Goal: Information Seeking & Learning: Learn about a topic

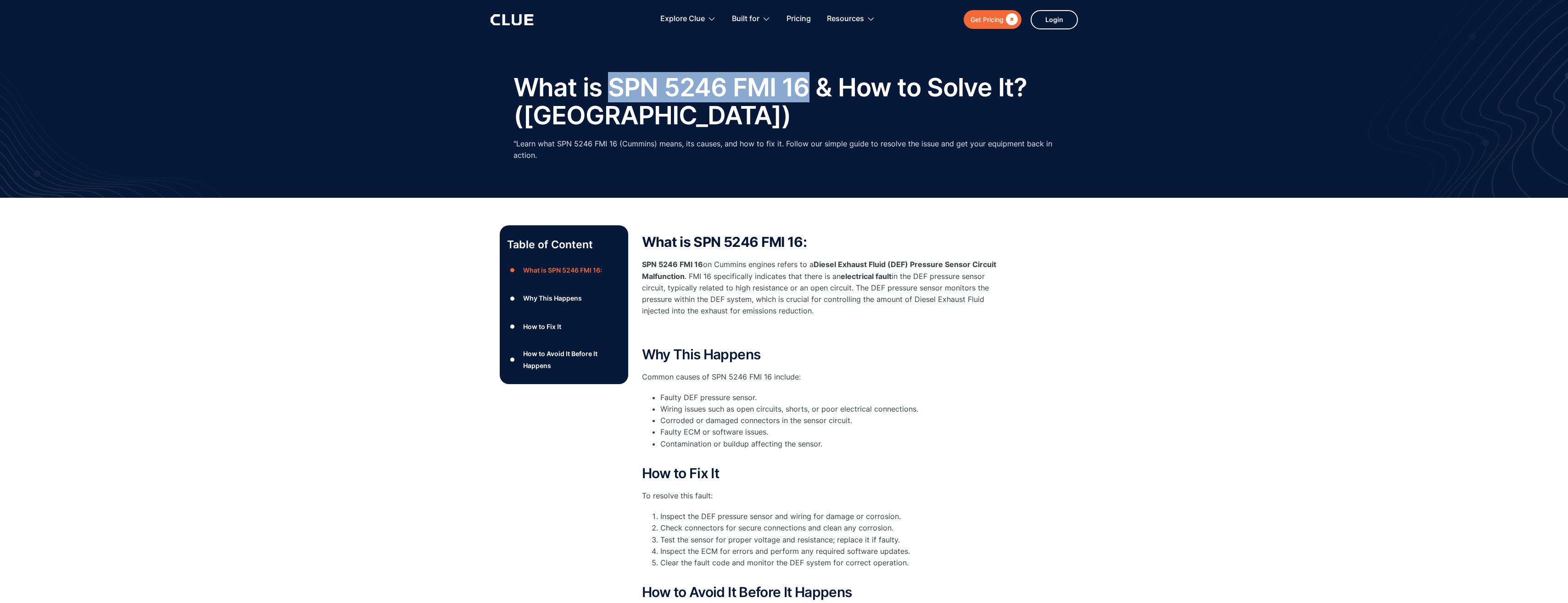
drag, startPoint x: 607, startPoint y: 82, endPoint x: 804, endPoint y: 85, distance: 197.0
click at [804, 85] on h1 "What is SPN 5246 FMI 16 & How to Solve It? (Cummins)" at bounding box center [785, 101] width 542 height 55
drag, startPoint x: 804, startPoint y: 85, endPoint x: 795, endPoint y: 84, distance: 9.1
copy h1 "SPN 5246 FMI 16"
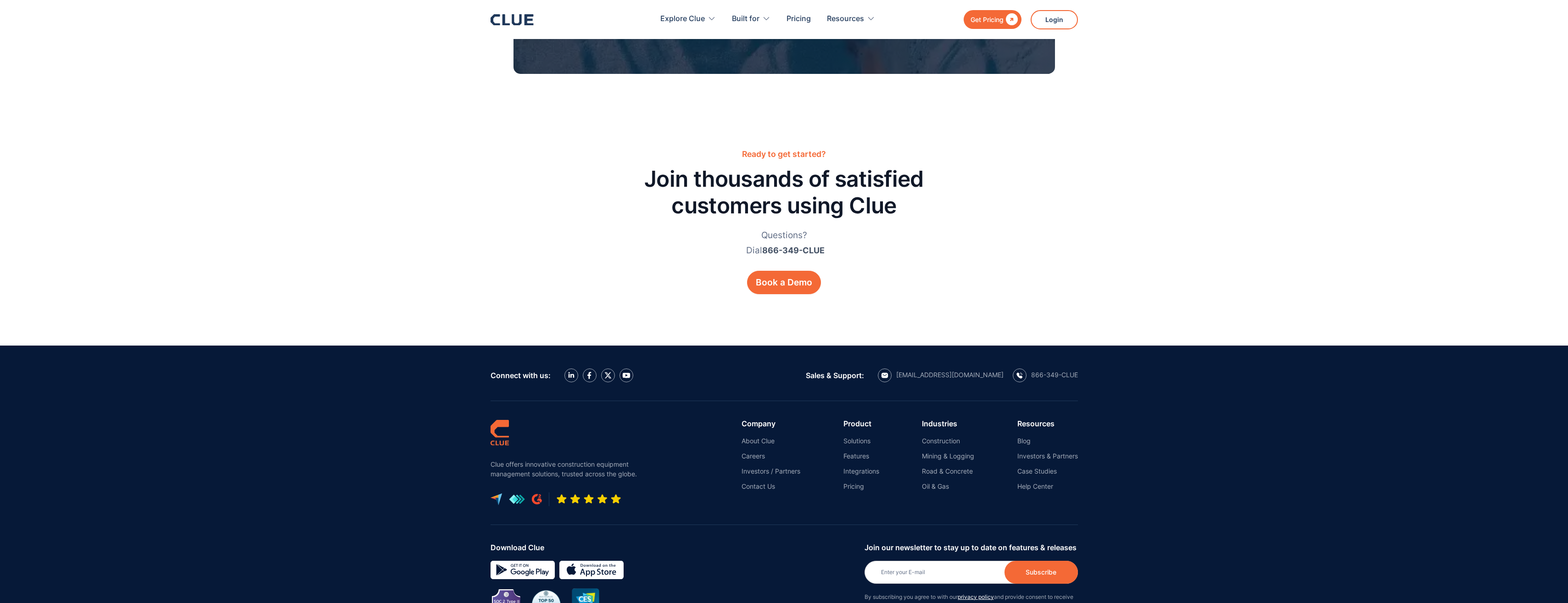
scroll to position [1330, 0]
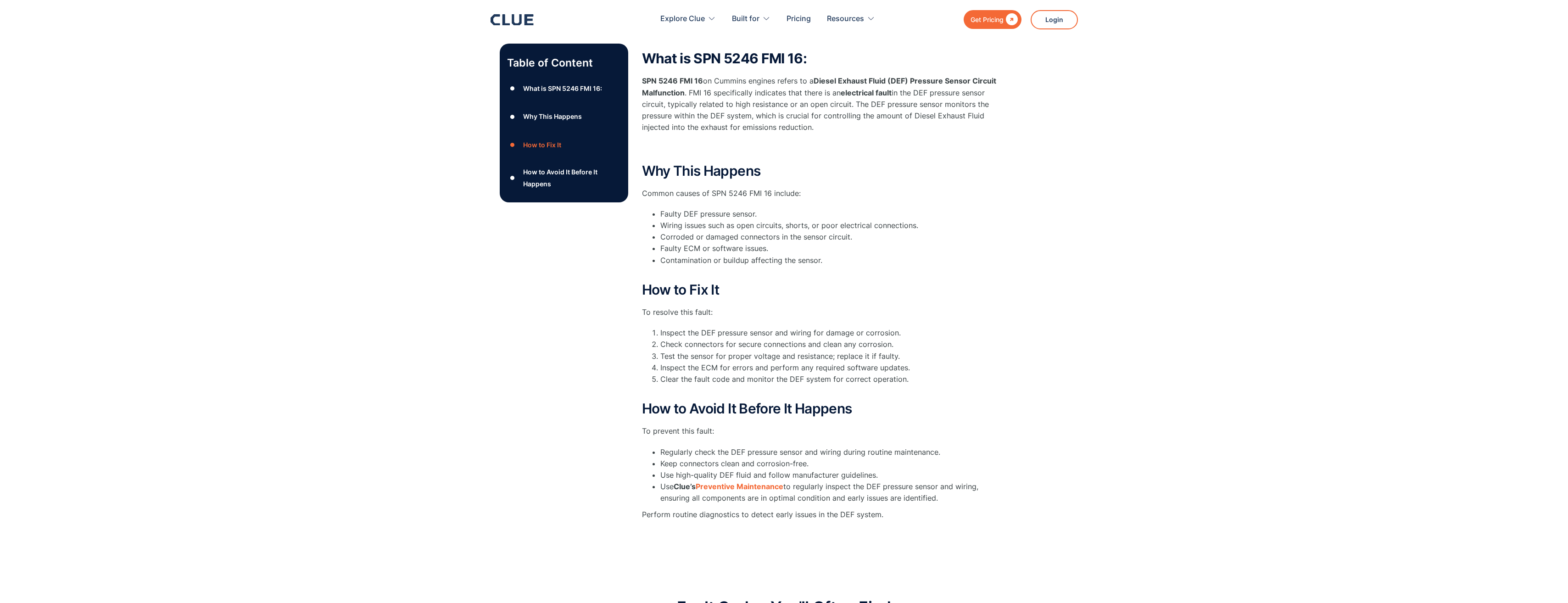
click at [1205, 204] on div "Table of Content ● What is SPN 5246 FMI 16: ● Why This Happens ● How to Fix It …" at bounding box center [784, 290] width 1568 height 551
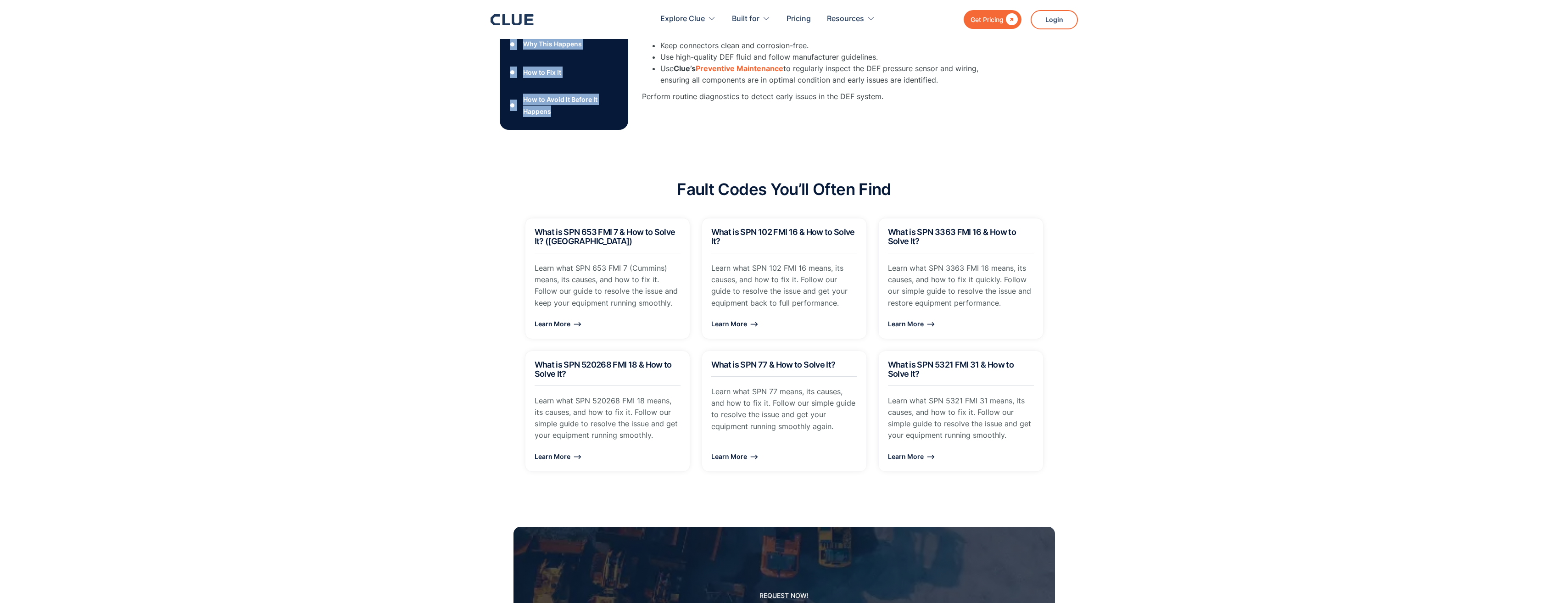
scroll to position [570, 0]
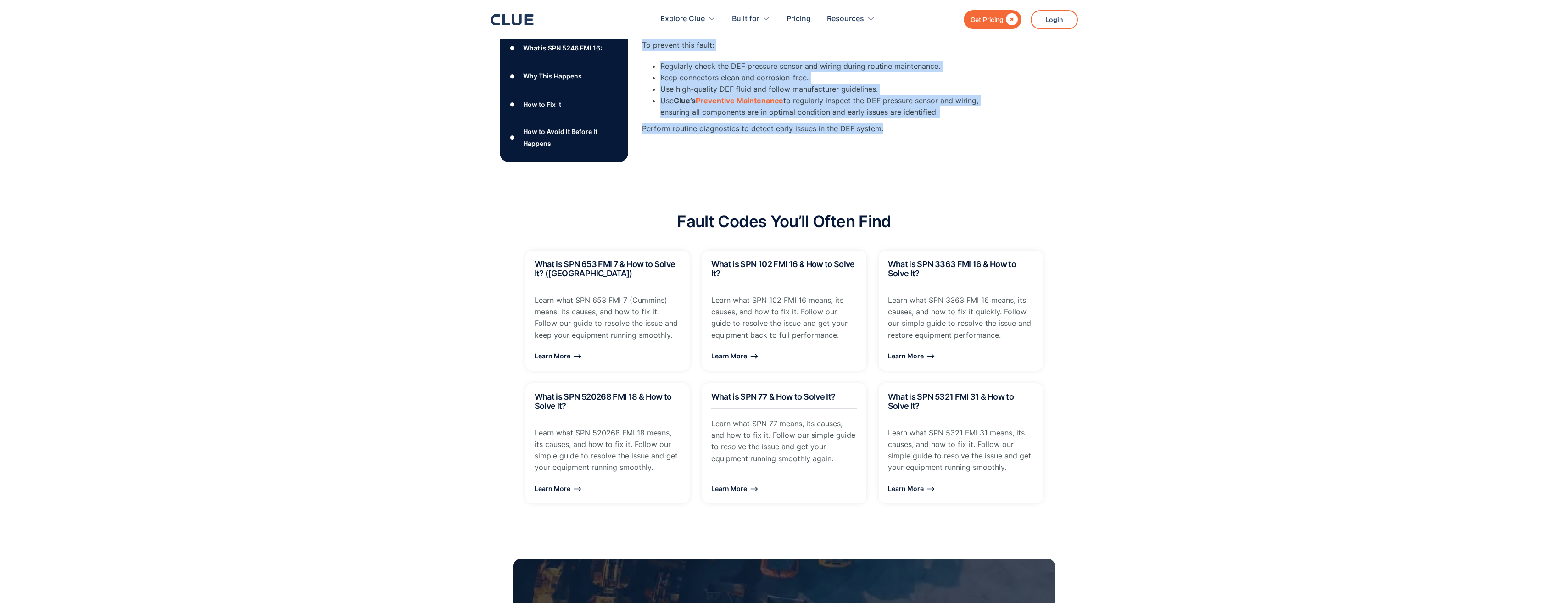
drag, startPoint x: 647, startPoint y: 242, endPoint x: 1091, endPoint y: 131, distance: 457.7
copy div "What is SPN 5246 FMI 16: SPN 5246 FMI 16 on Cummins engines refers to a Diesel …"
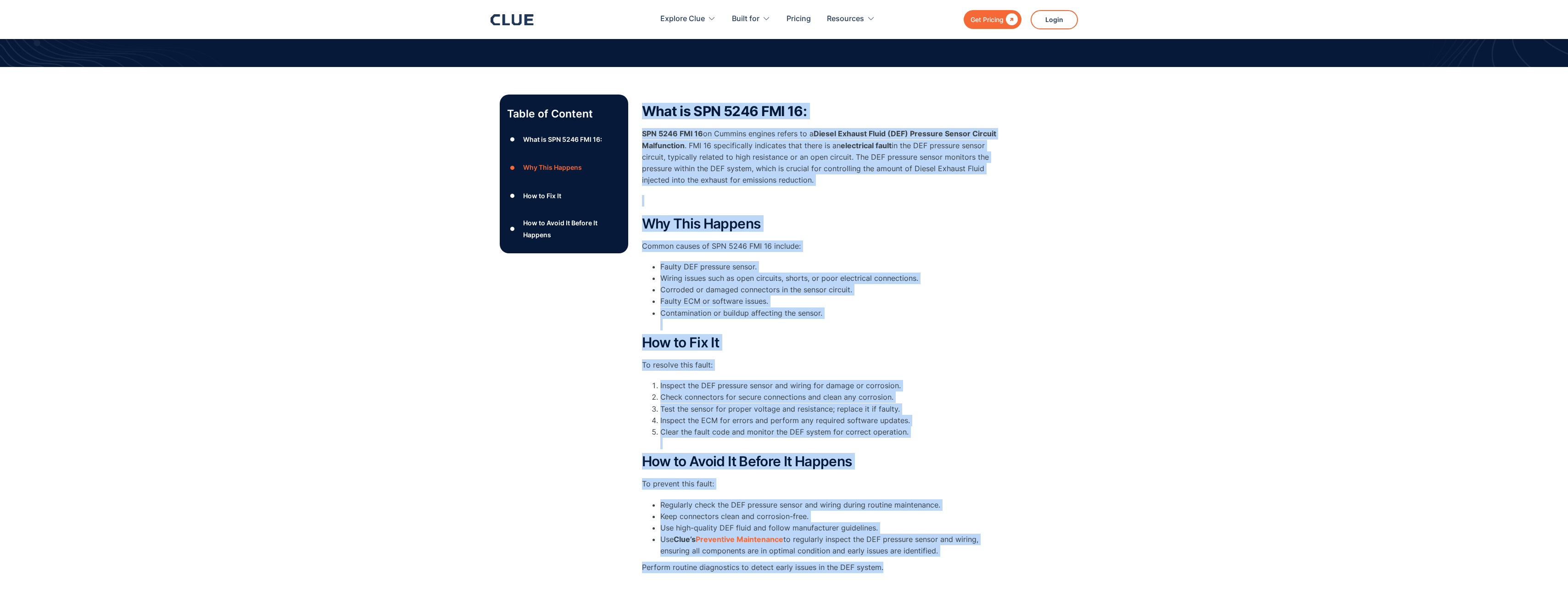
scroll to position [0, 0]
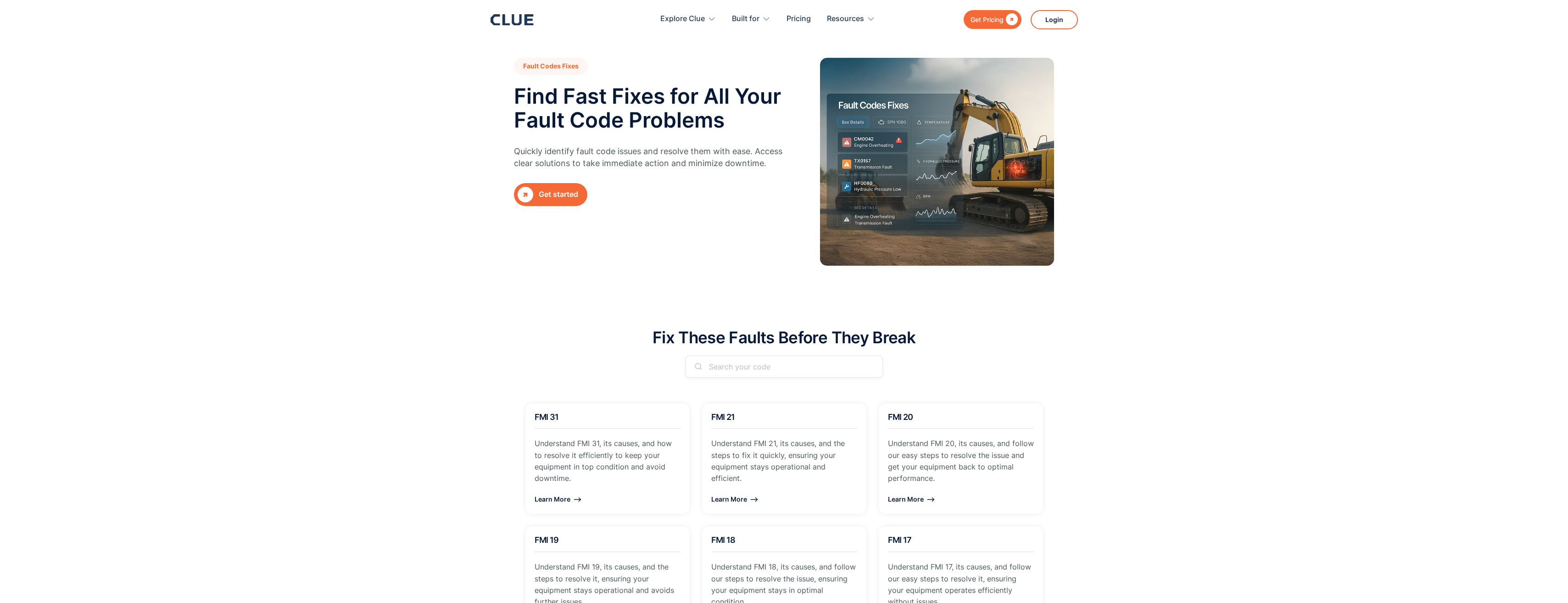
scroll to position [46, 0]
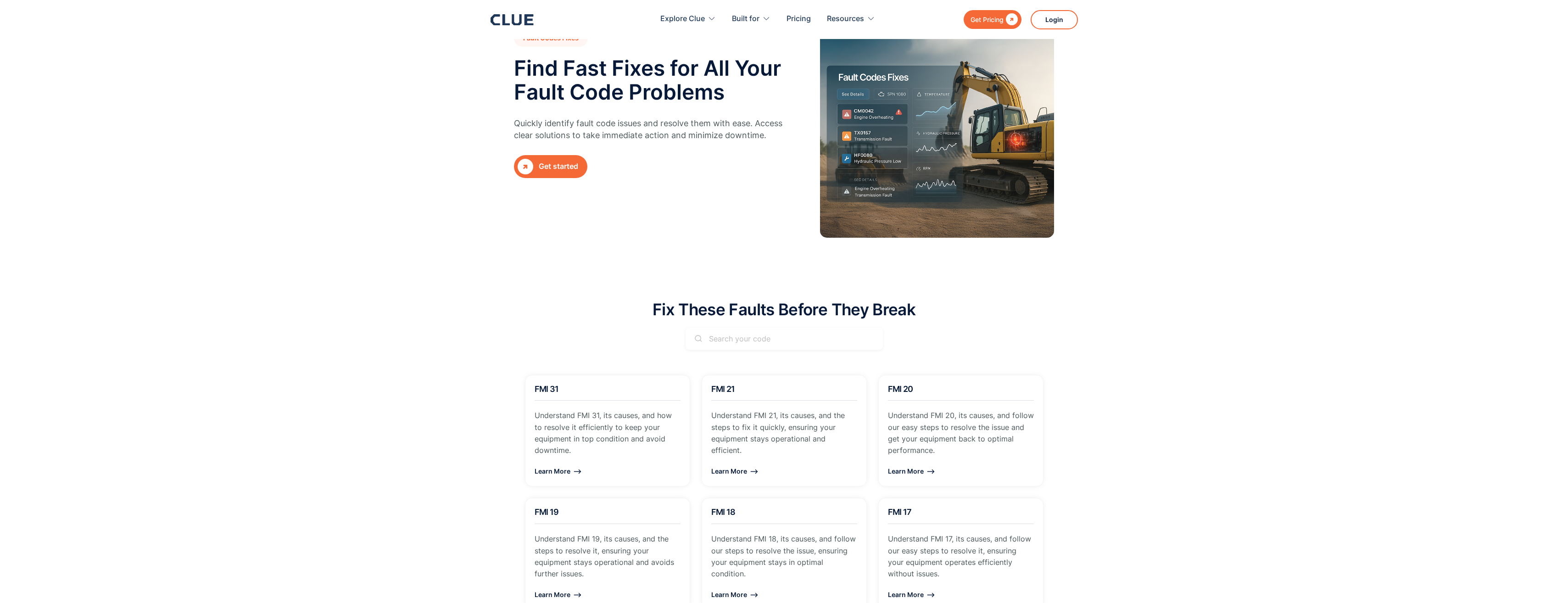
click at [724, 338] on input "Email Form" at bounding box center [784, 338] width 197 height 22
drag, startPoint x: 724, startPoint y: 338, endPoint x: 719, endPoint y: 333, distance: 7.1
click at [719, 333] on input "Email Form" at bounding box center [784, 338] width 197 height 22
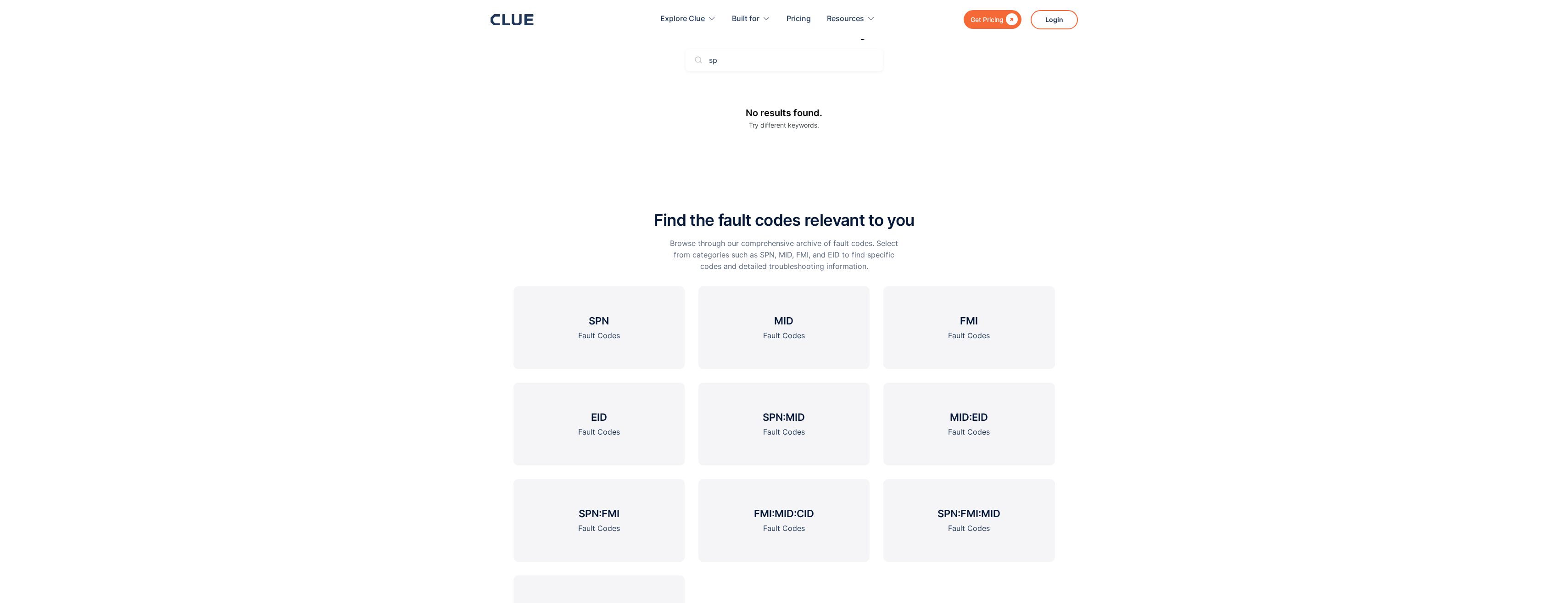
scroll to position [346, 0]
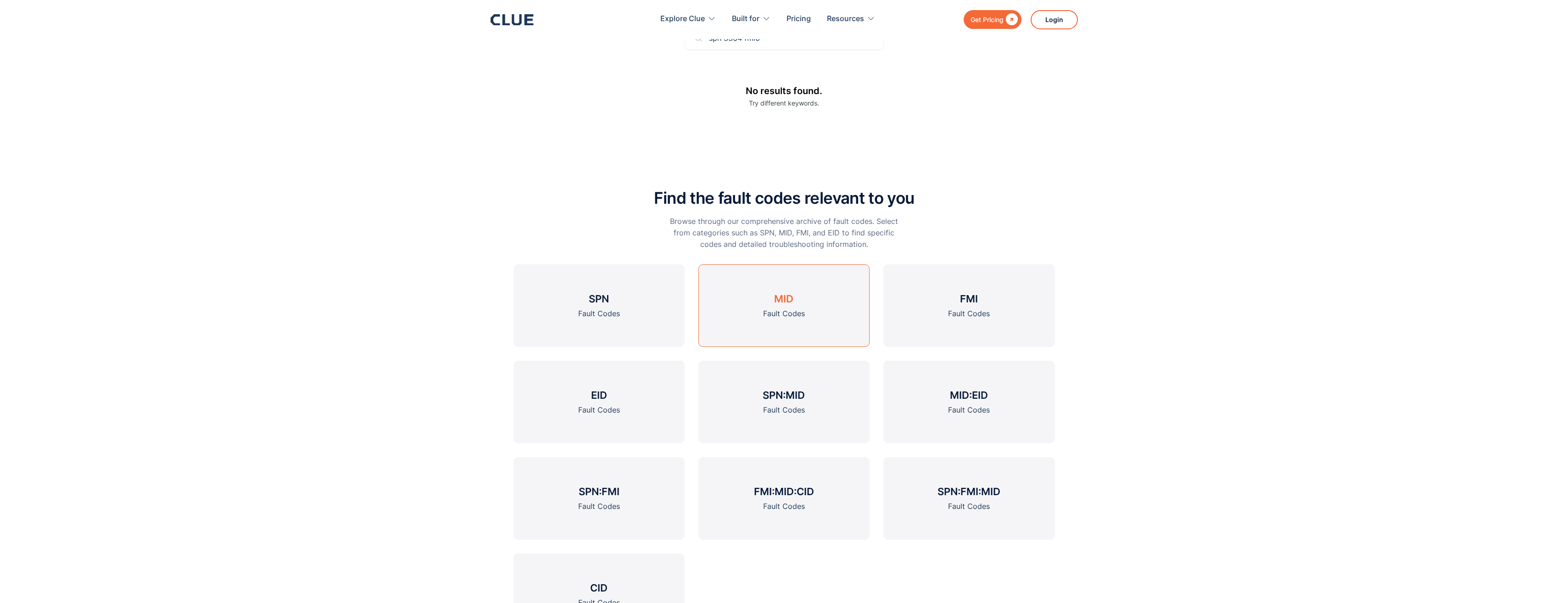
click input "Search" at bounding box center [0, 0] width 0 height 0
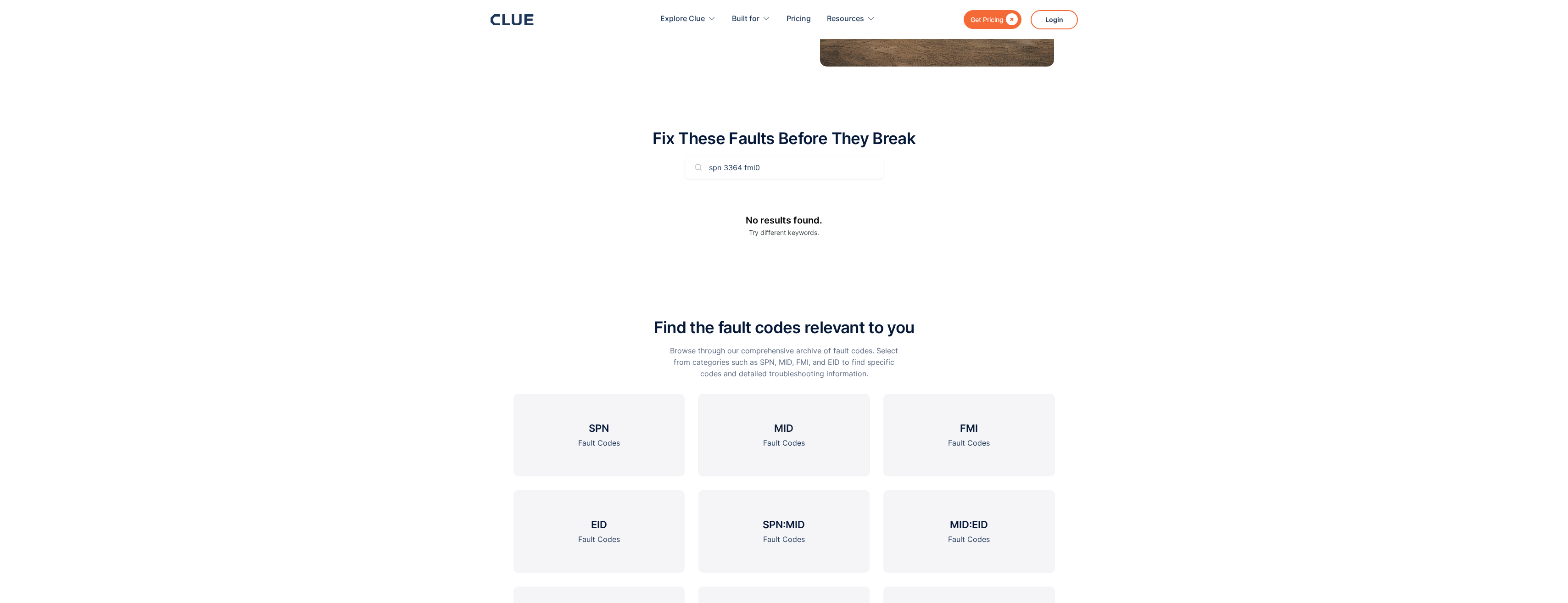
scroll to position [163, 0]
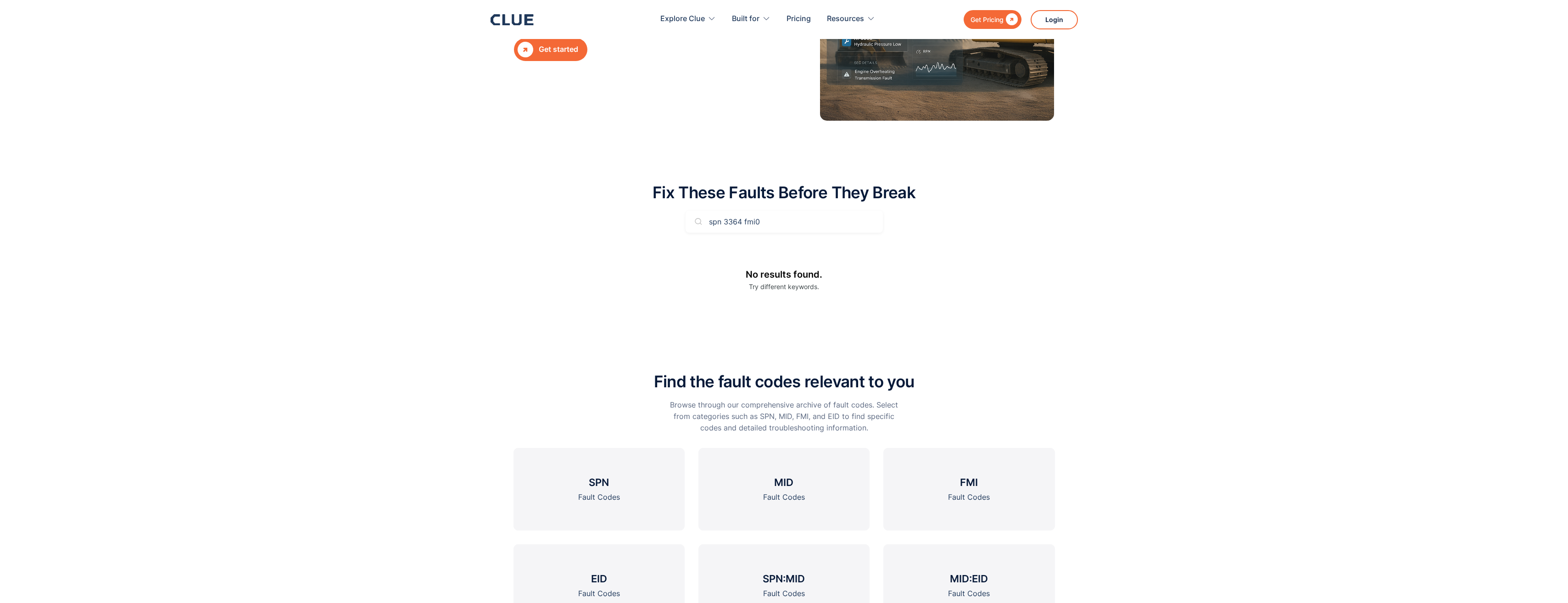
click at [784, 220] on input "spn 3364 fmi0" at bounding box center [784, 221] width 197 height 22
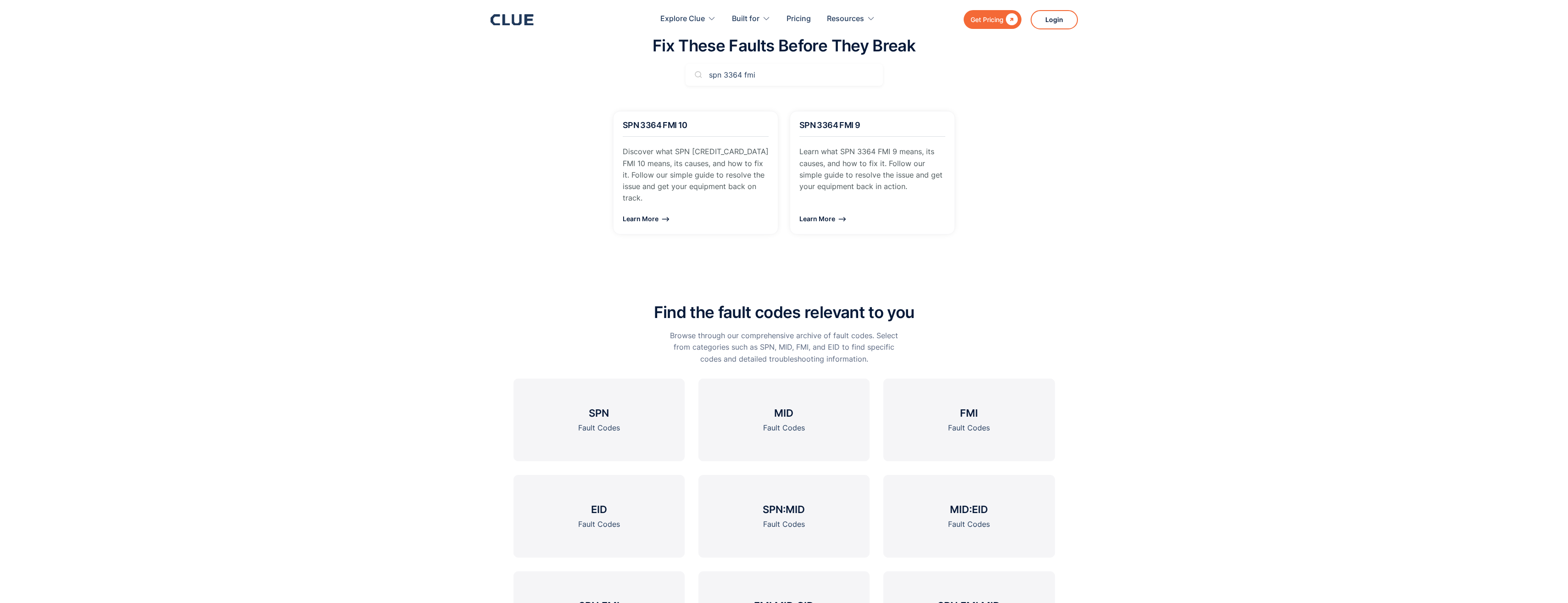
scroll to position [346, 0]
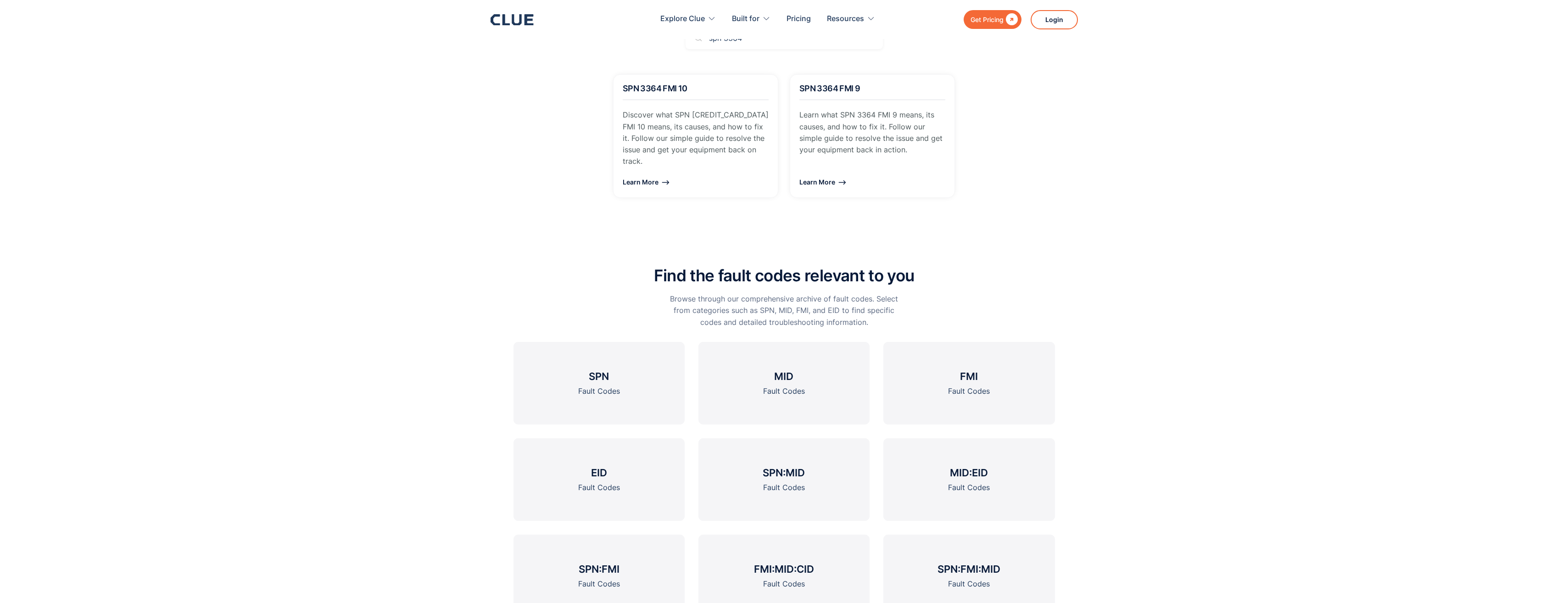
click input "Search" at bounding box center [0, 0] width 0 height 0
click at [1052, 188] on div "SPN 3364 FMI 10 Discover what SPN 3364 FMI 10 means, its causes, and how to fix…" at bounding box center [785, 145] width 542 height 142
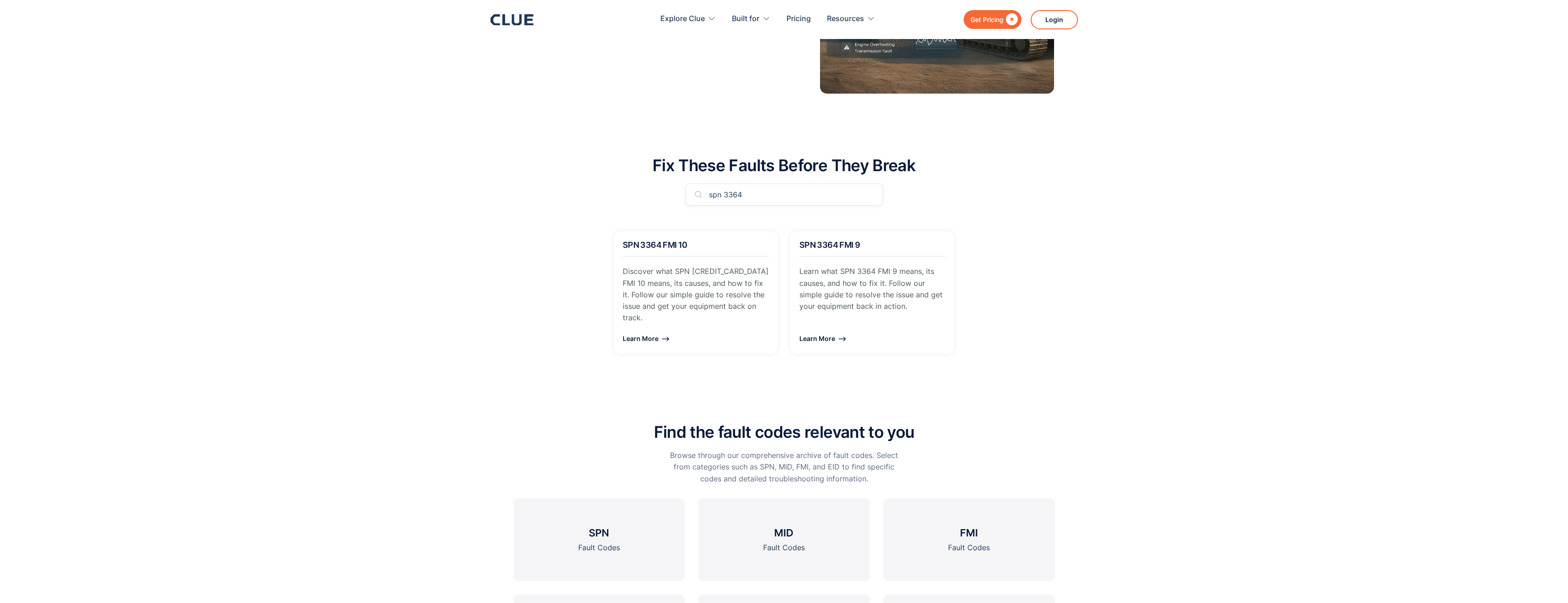
scroll to position [163, 0]
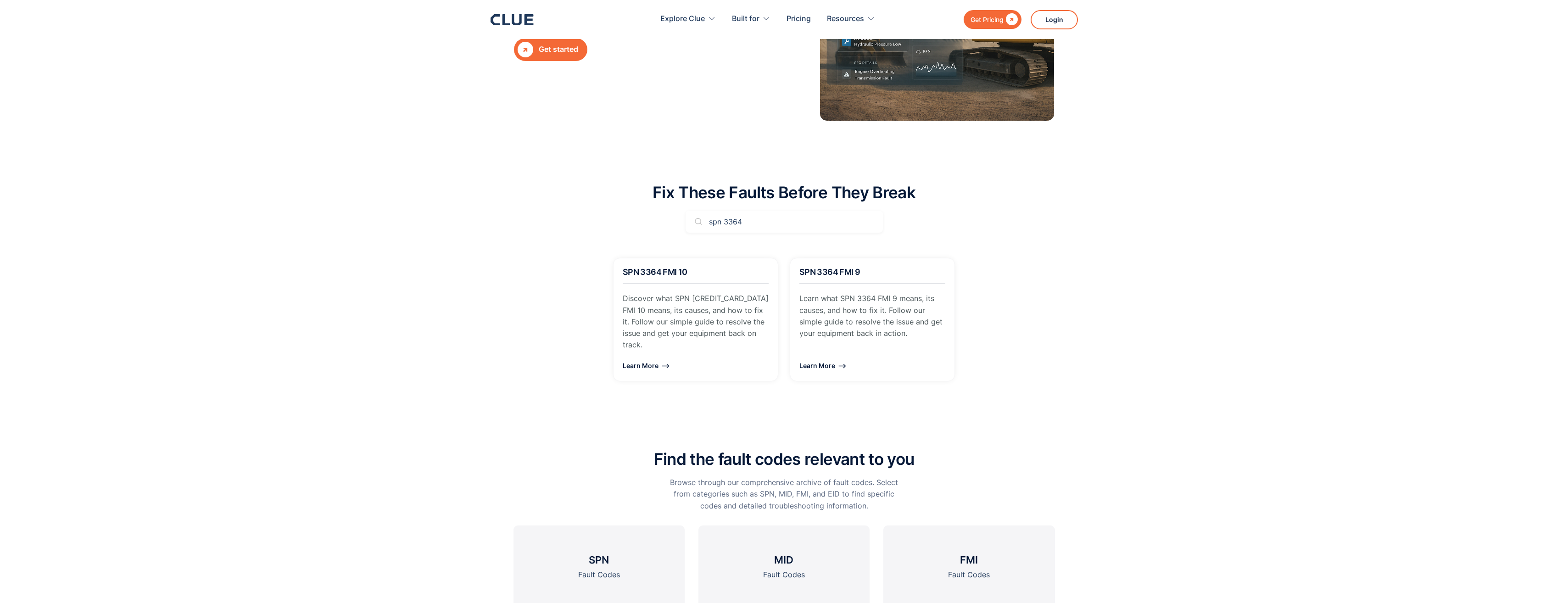
click at [765, 215] on input "spn 3364" at bounding box center [784, 221] width 197 height 22
type input "spn 3364 fmi0"
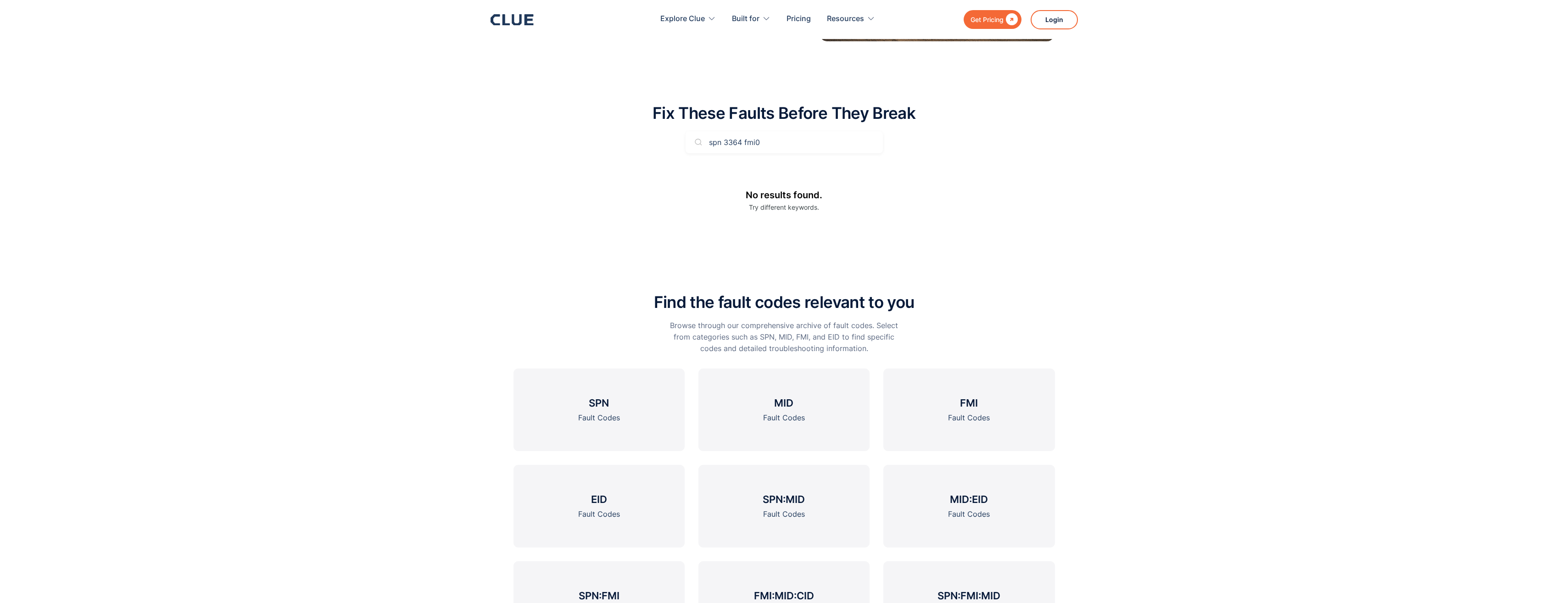
scroll to position [209, 0]
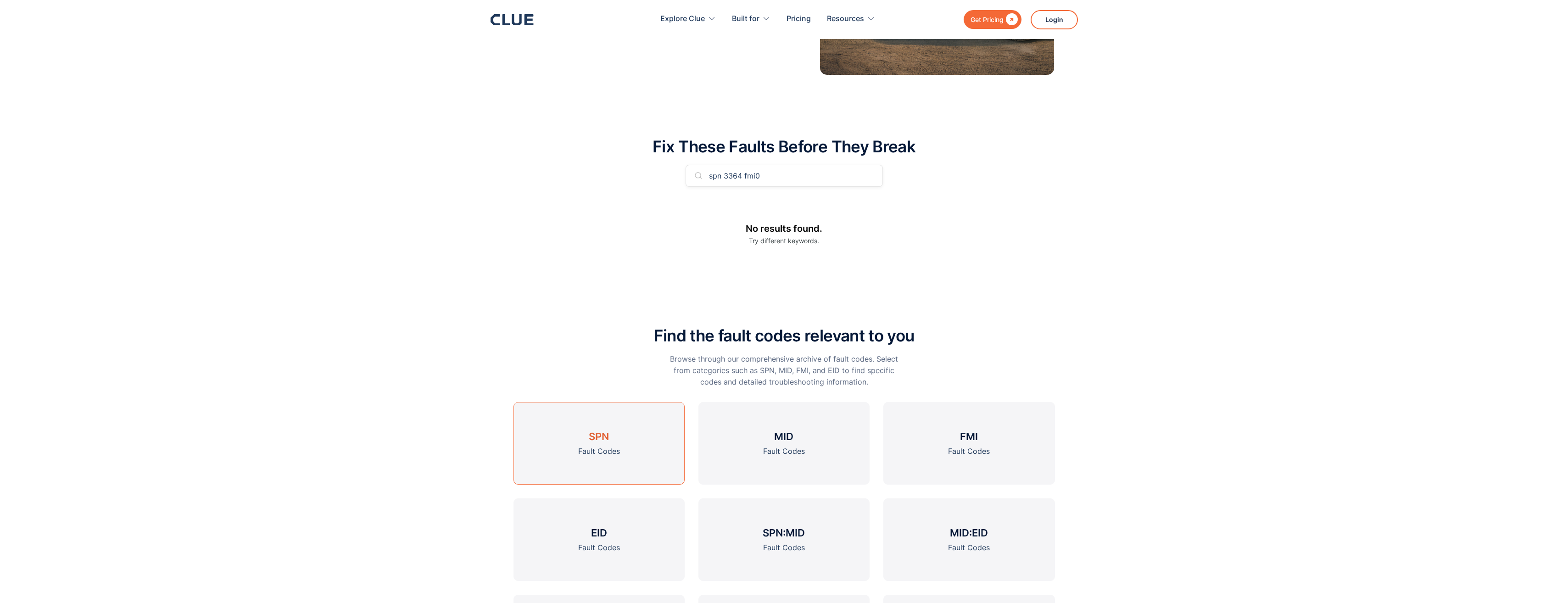
click at [603, 439] on h3 "SPN" at bounding box center [598, 436] width 20 height 14
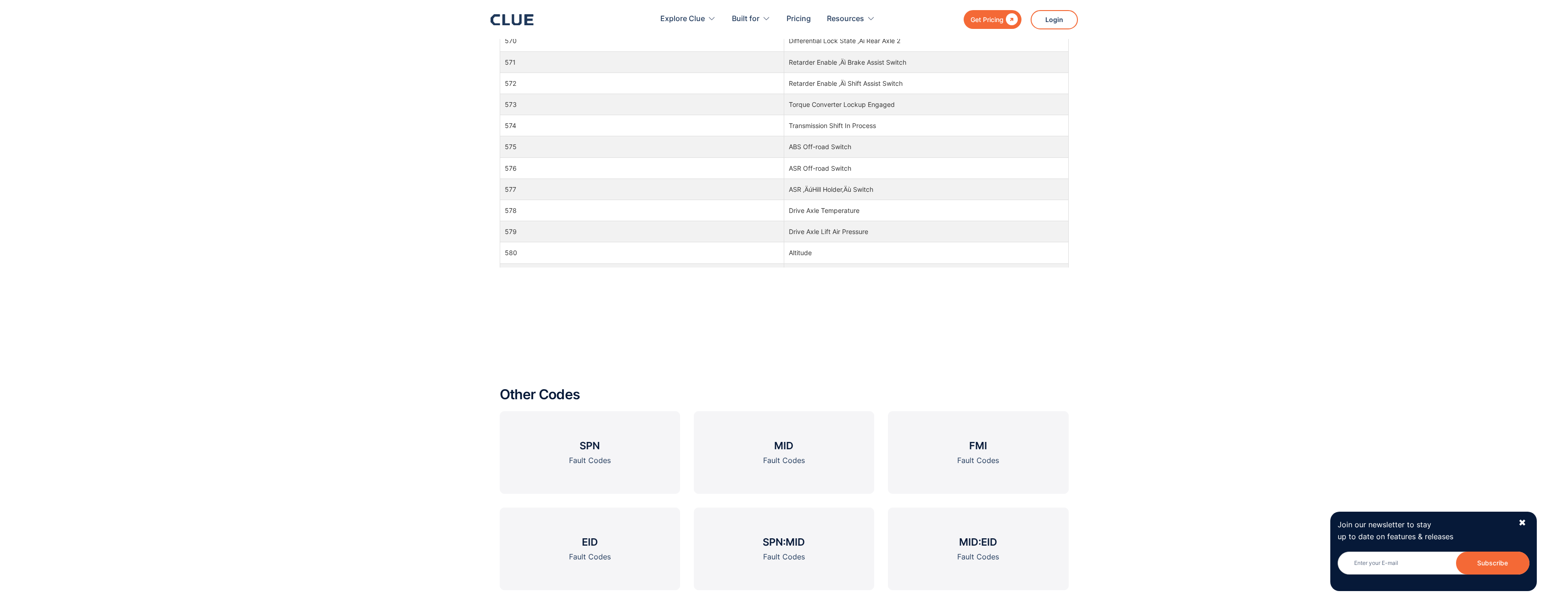
scroll to position [4587, 0]
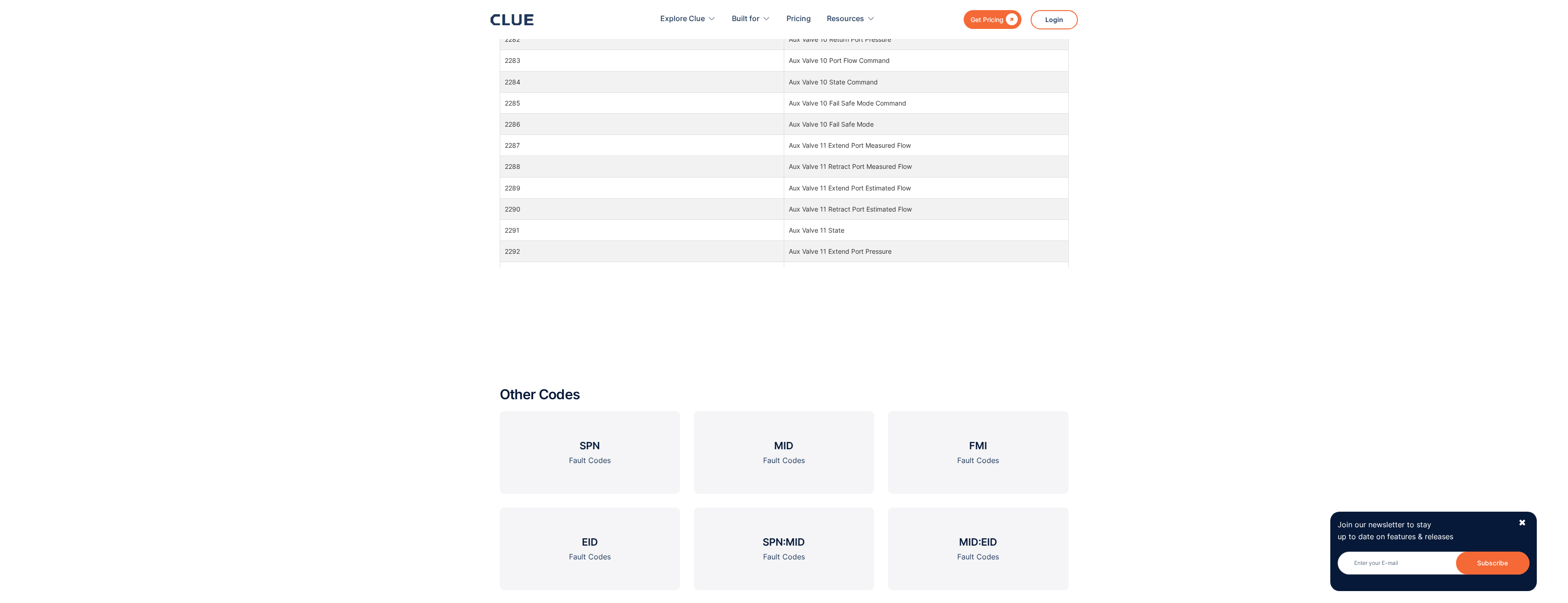
drag, startPoint x: 744, startPoint y: 187, endPoint x: 743, endPoint y: 263, distance: 76.0
click at [513, 122] on td "3364" at bounding box center [642, 120] width 284 height 21
click at [807, 120] on td "Aftertreatment 1 Diesel Exhaust Fluid Tank Quality" at bounding box center [926, 120] width 284 height 21
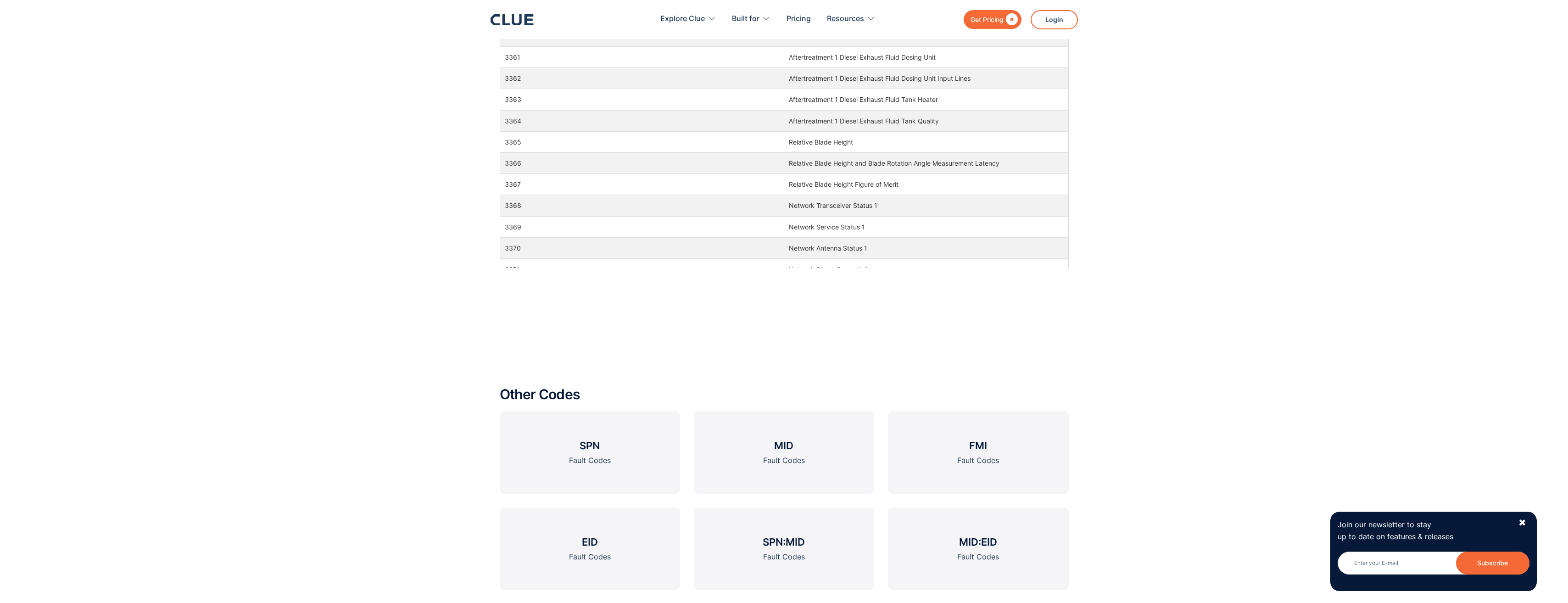
drag, startPoint x: 807, startPoint y: 120, endPoint x: 883, endPoint y: 119, distance: 76.0
click at [883, 119] on td "Aftertreatment 1 Diesel Exhaust Fluid Tank Quality" at bounding box center [926, 120] width 284 height 21
drag, startPoint x: 940, startPoint y: 122, endPoint x: 499, endPoint y: 117, distance: 441.0
drag, startPoint x: 499, startPoint y: 117, endPoint x: 571, endPoint y: 132, distance: 73.5
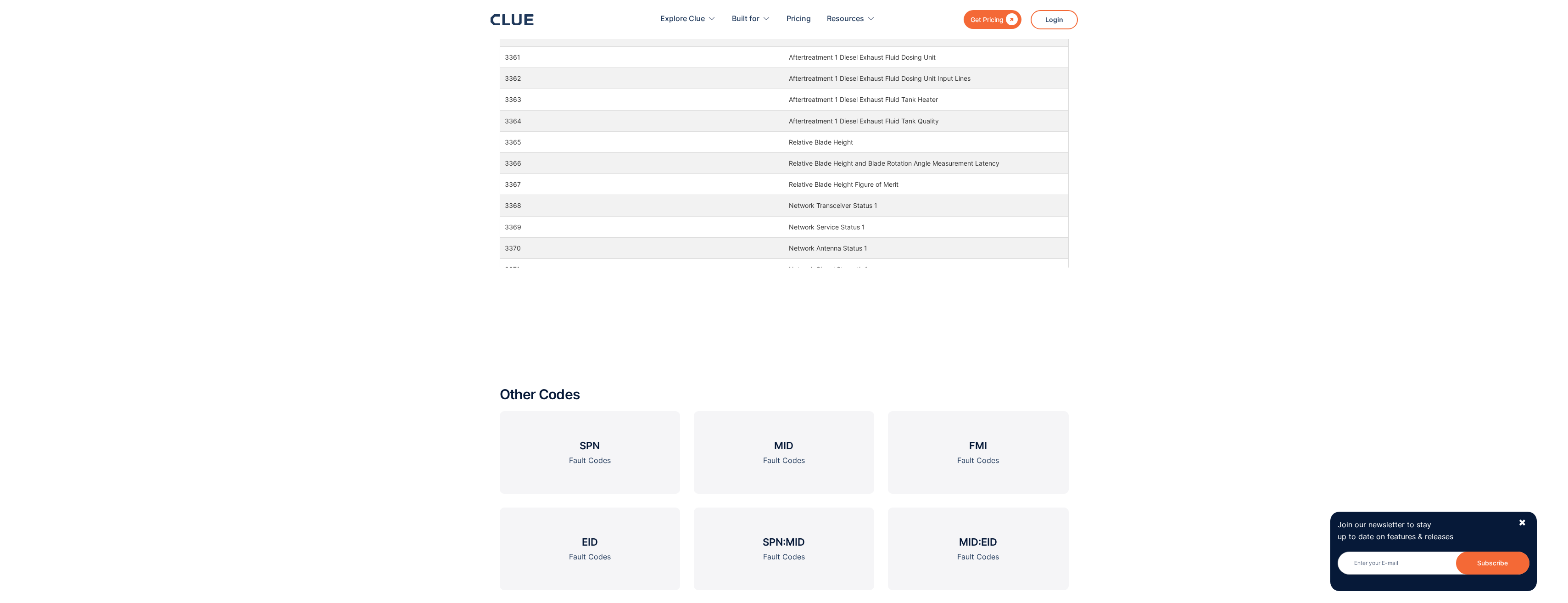
click at [568, 132] on td "3365" at bounding box center [642, 142] width 284 height 21
drag, startPoint x: 505, startPoint y: 122, endPoint x: 939, endPoint y: 122, distance: 434.0
click at [939, 122] on tr "3364 Aftertreatment 1 Diesel Exhaust Fluid Tank Quality" at bounding box center [784, 120] width 569 height 21
drag, startPoint x: 939, startPoint y: 122, endPoint x: 911, endPoint y: 120, distance: 28.1
copy tr "3364 Aftertreatment 1 Diesel Exhaust Fluid Tank Quality"
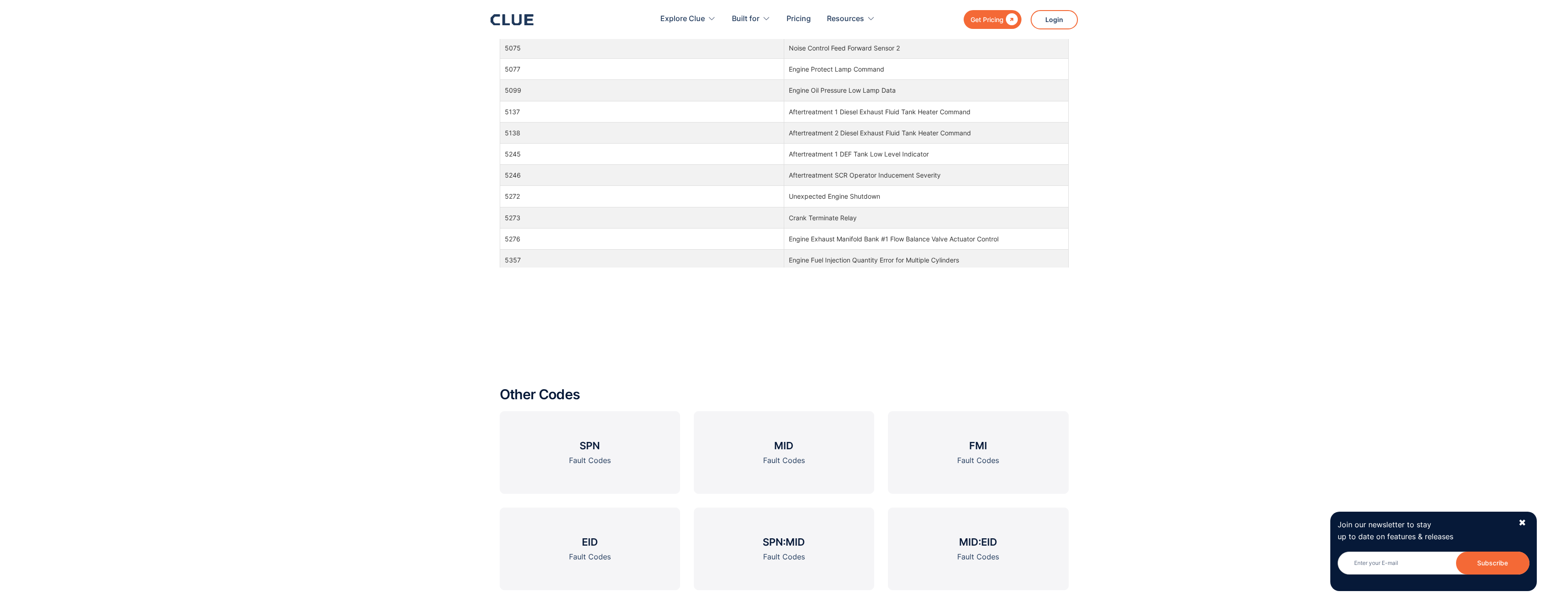
scroll to position [75343, 0]
click at [519, 169] on td "5246" at bounding box center [642, 170] width 284 height 21
drag, startPoint x: 502, startPoint y: 149, endPoint x: 525, endPoint y: 150, distance: 23.0
click at [525, 150] on td "5245" at bounding box center [642, 149] width 284 height 21
copy td "5245"
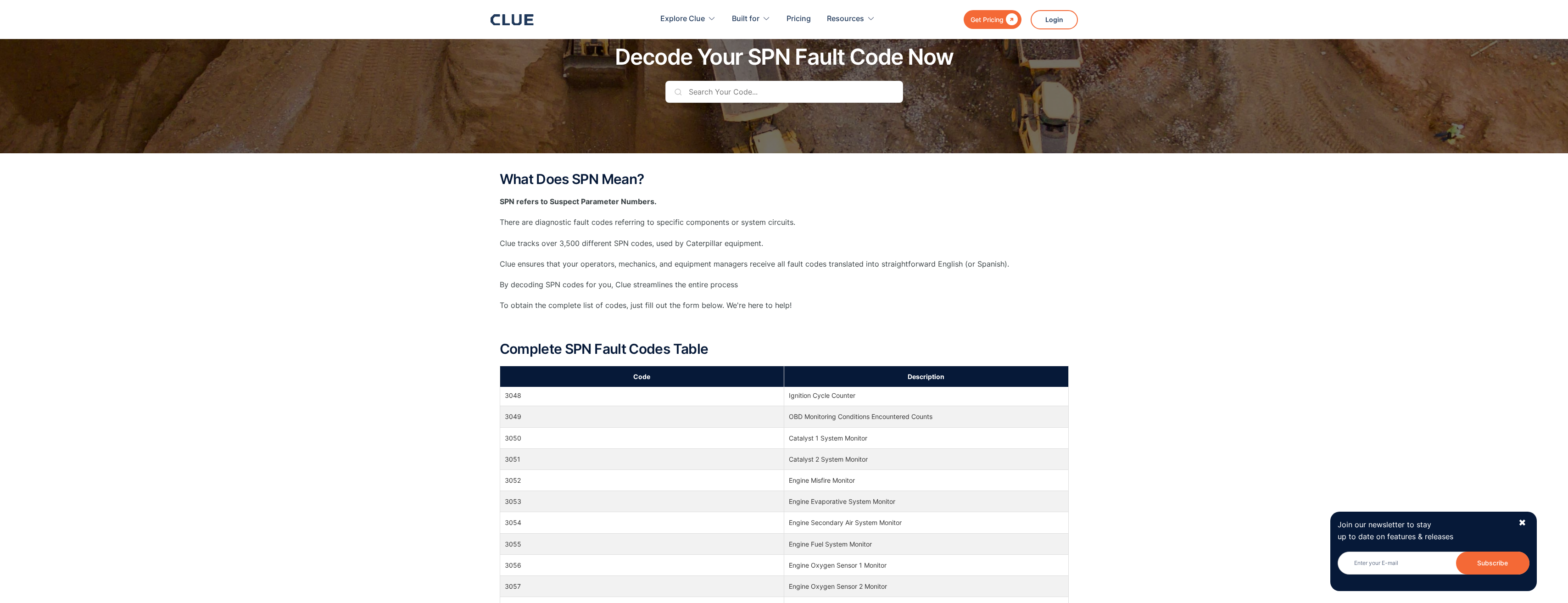
scroll to position [46, 0]
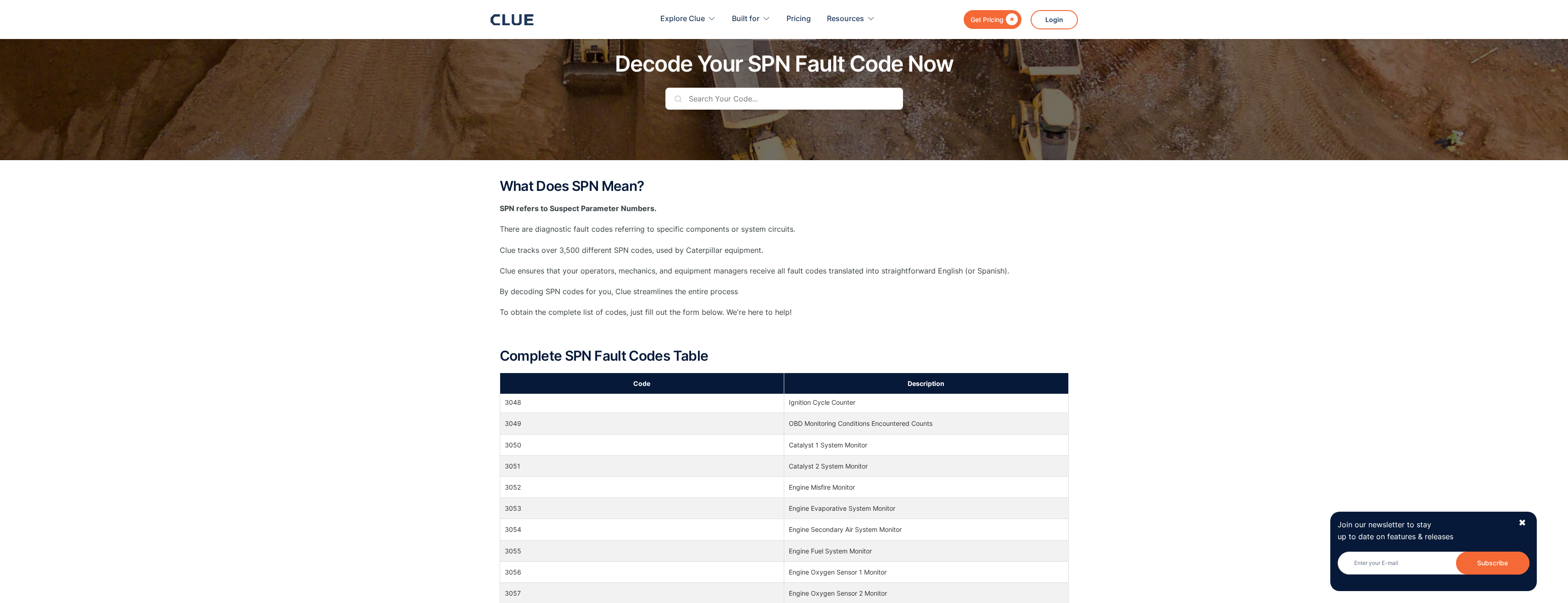
click at [731, 97] on input "text" at bounding box center [784, 99] width 238 height 22
paste input "5245"
type input "5245"
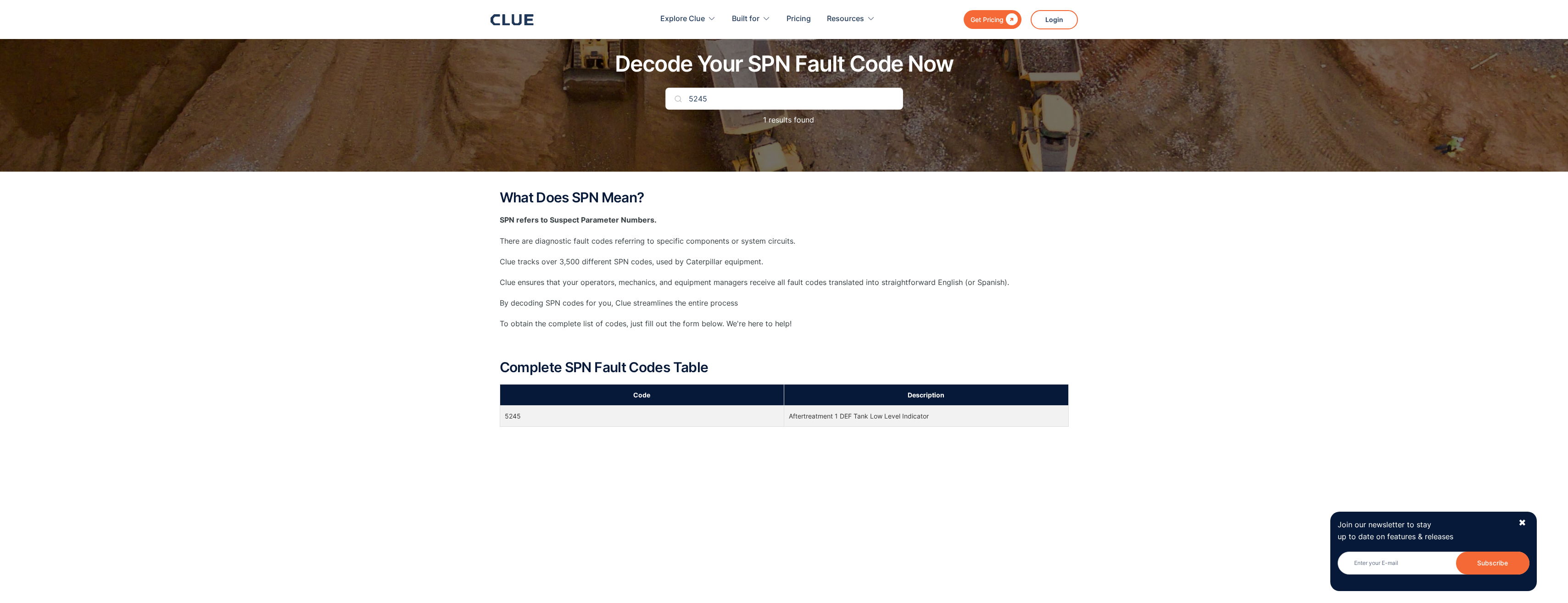
click at [634, 390] on th "Code" at bounding box center [642, 394] width 284 height 21
click at [881, 410] on td "Aftertreatment 1 DEF Tank Low Level Indicator" at bounding box center [926, 416] width 284 height 21
click at [883, 414] on td "Aftertreatment 1 DEF Tank Low Level Indicator" at bounding box center [926, 416] width 284 height 21
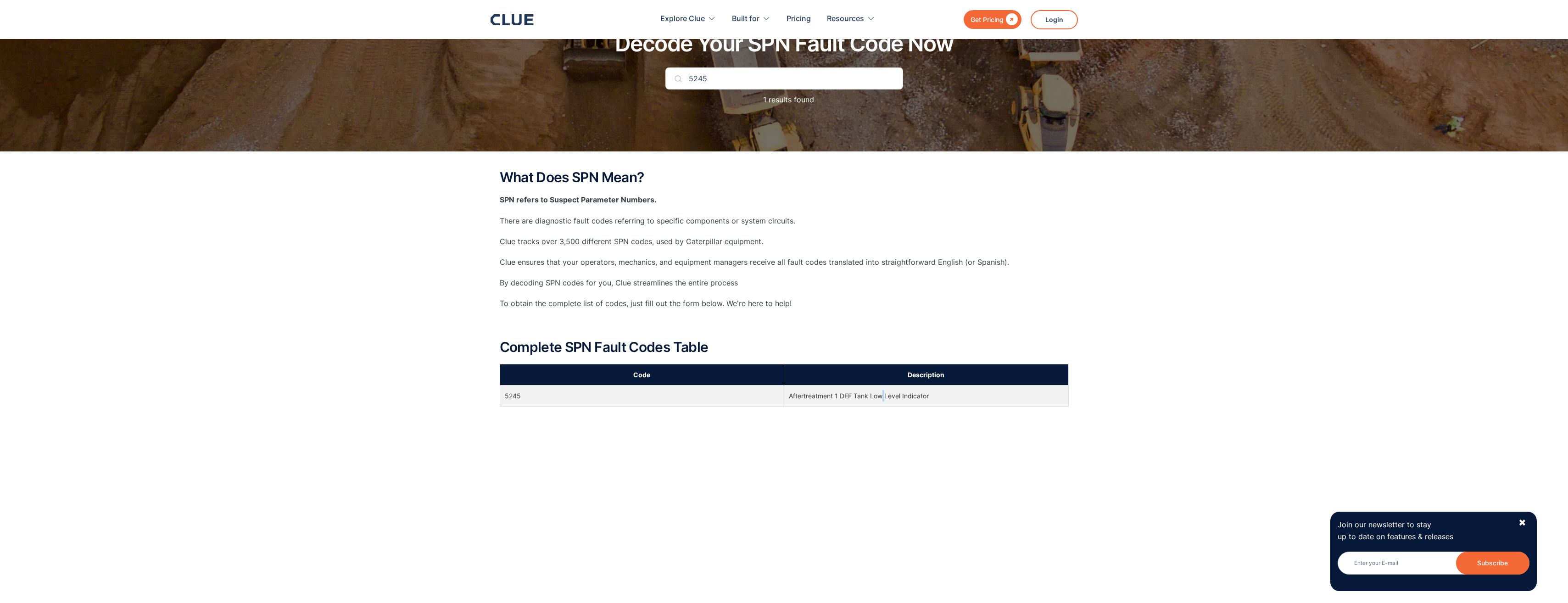
scroll to position [46, 0]
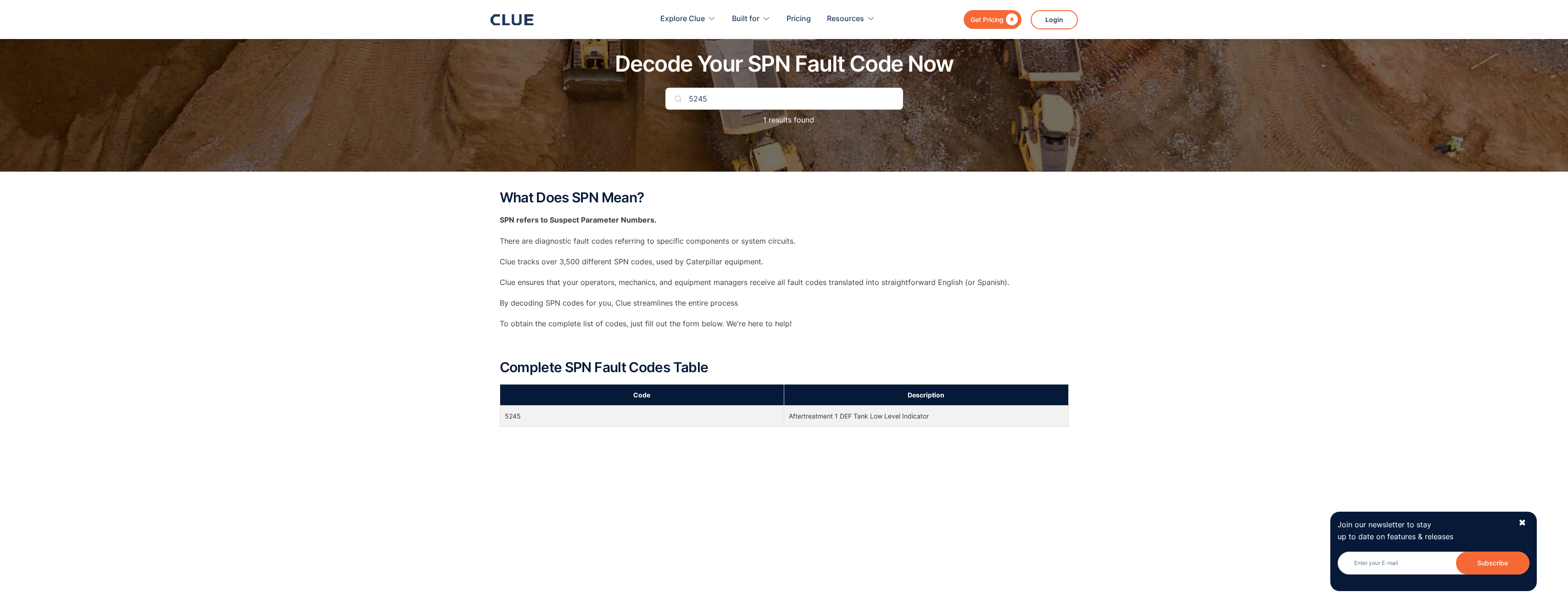
click at [895, 287] on p "Clue ensures that your operators, mechanics, and equipment managers receive all…" at bounding box center [784, 282] width 569 height 12
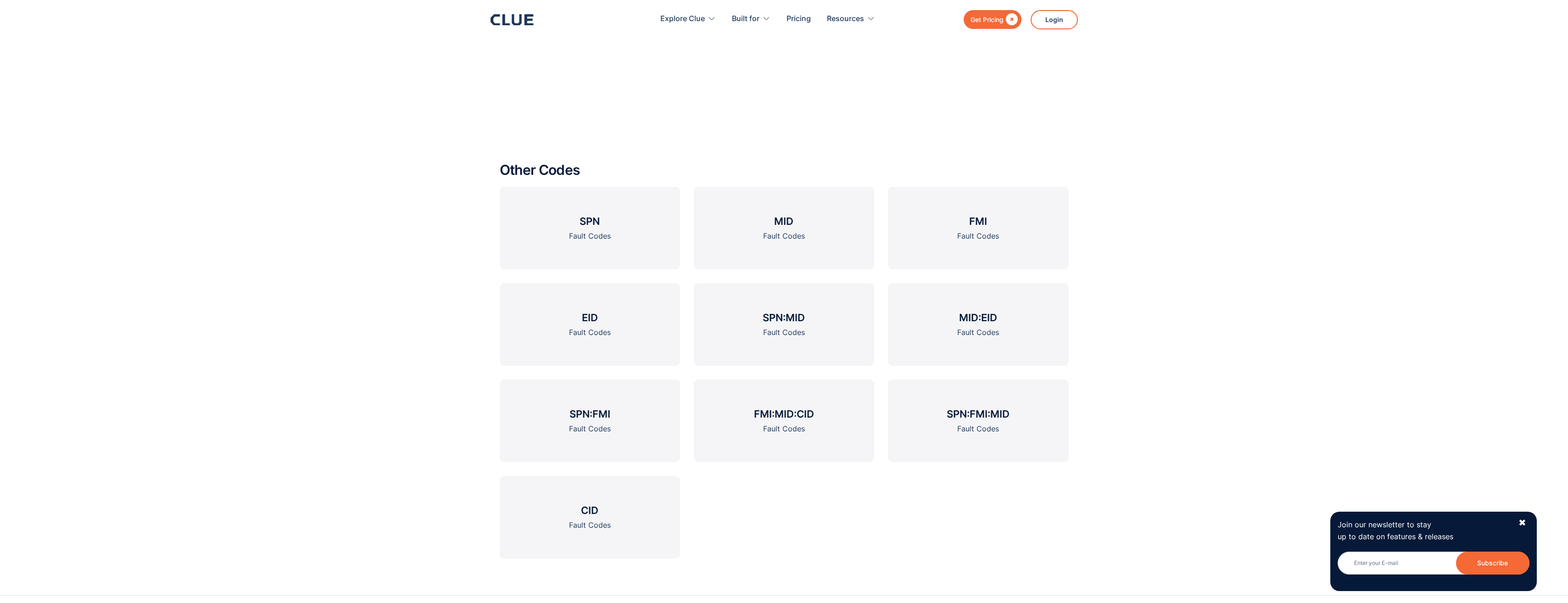
scroll to position [1284, 0]
click at [982, 233] on h3 "FMI" at bounding box center [978, 228] width 18 height 14
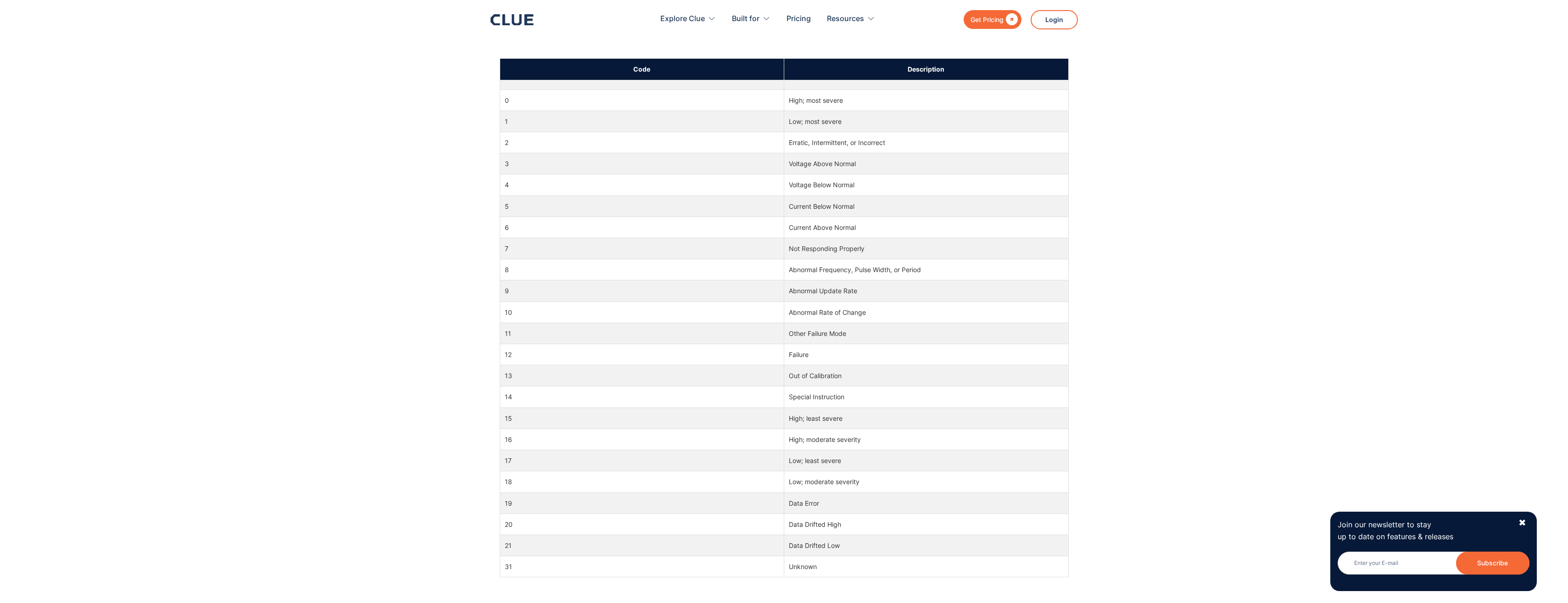
scroll to position [504, 0]
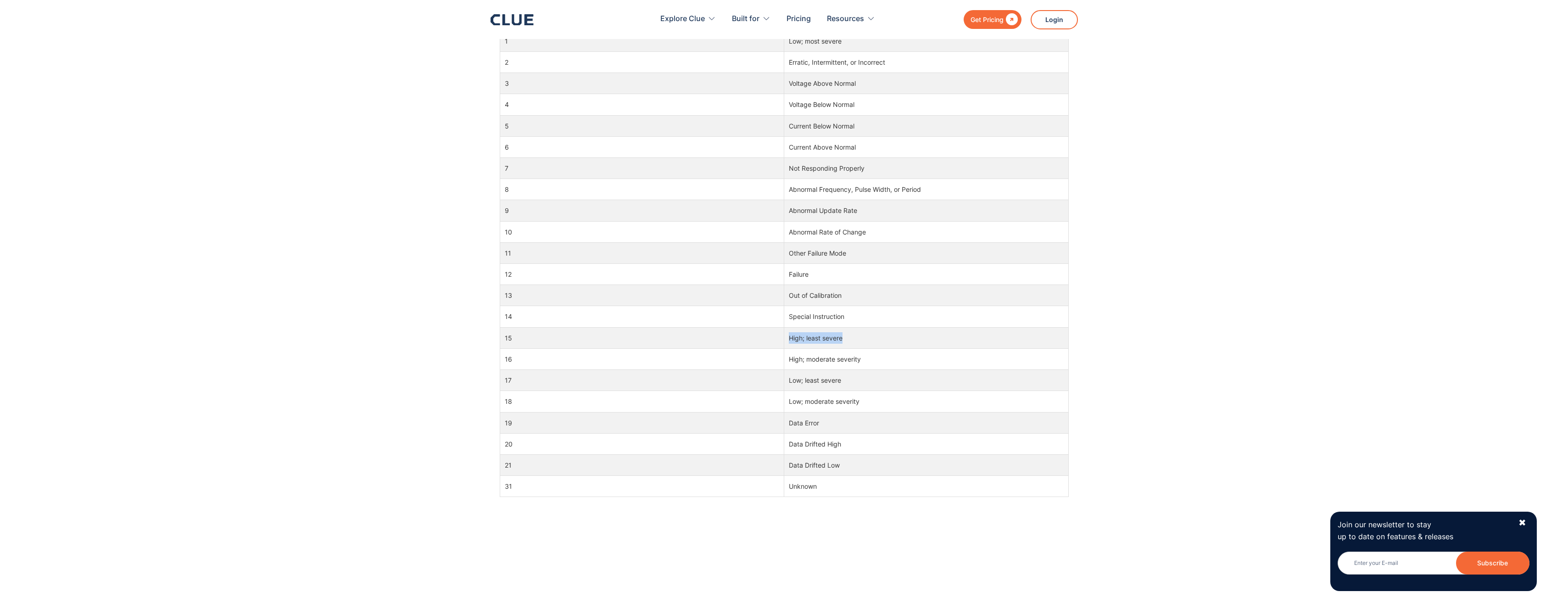
drag, startPoint x: 842, startPoint y: 340, endPoint x: 789, endPoint y: 339, distance: 53.0
click at [789, 339] on td "High; least severe" at bounding box center [926, 338] width 284 height 21
copy td "High; least severe"
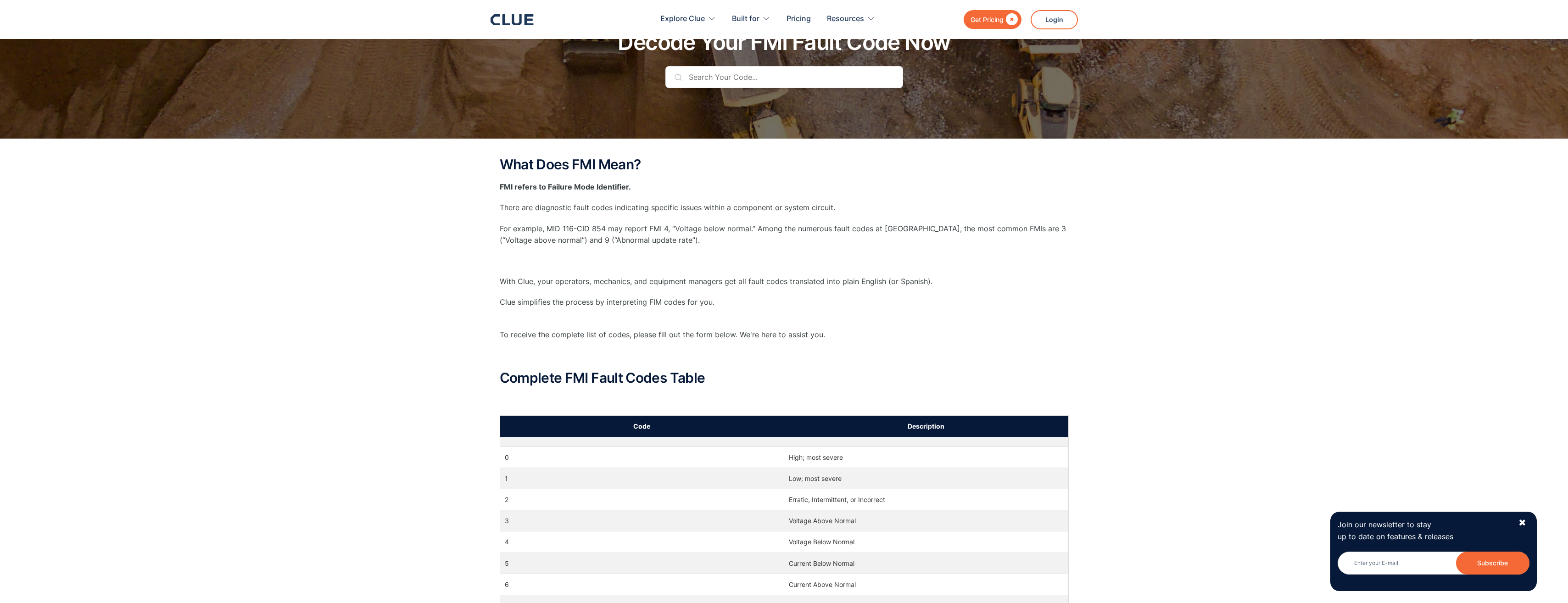
scroll to position [0, 0]
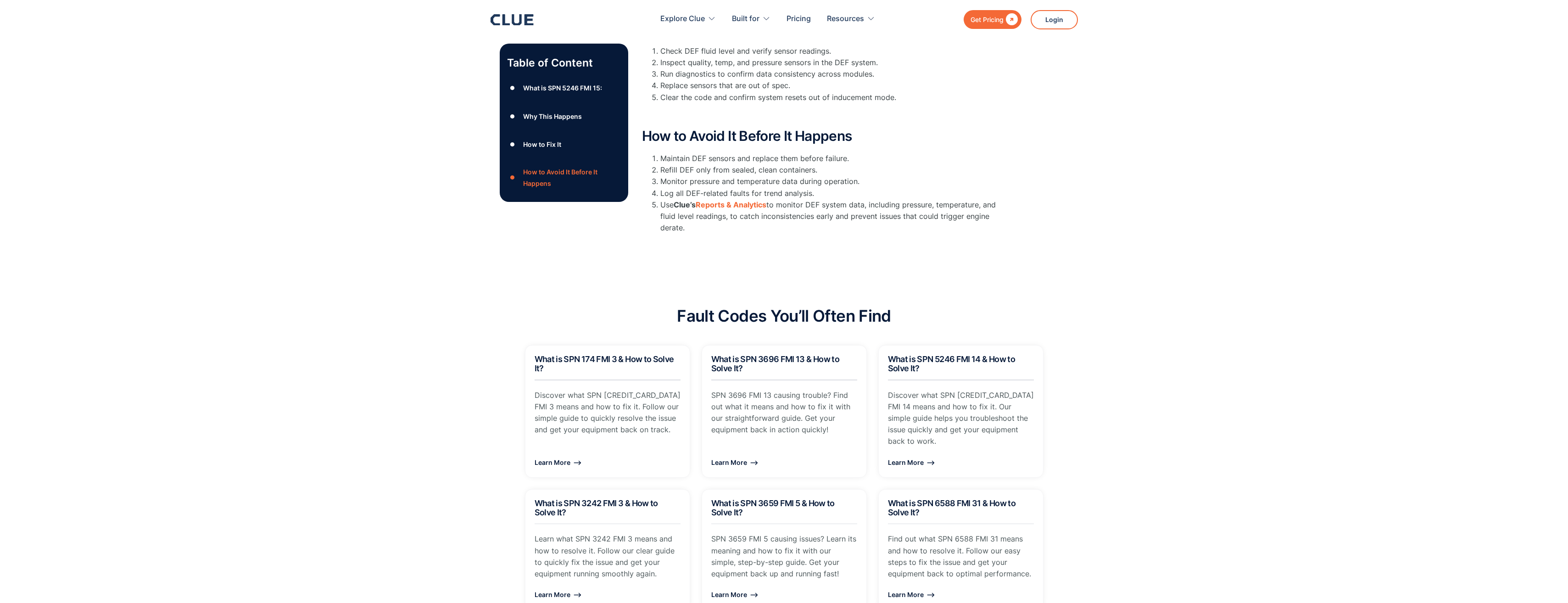
scroll to position [165, 0]
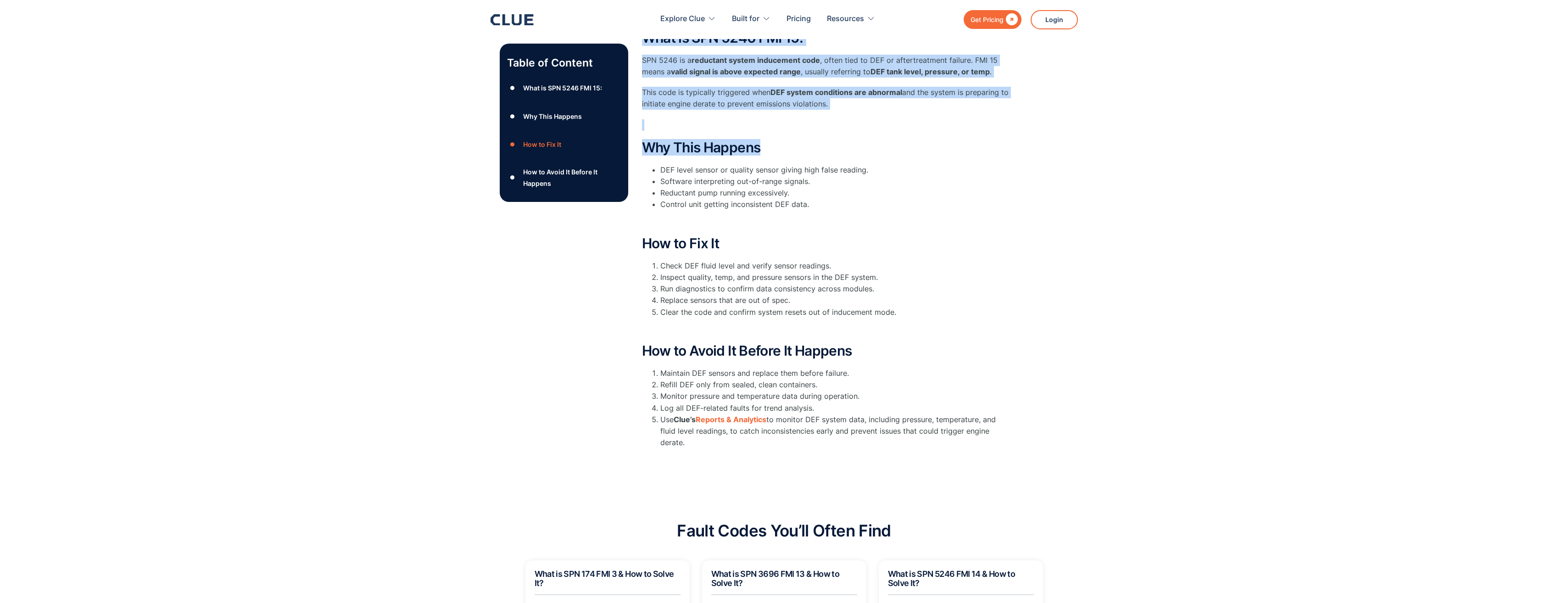
drag, startPoint x: 647, startPoint y: 198, endPoint x: 999, endPoint y: 444, distance: 429.4
click at [999, 444] on div "What is SPN 5246 FMI 15: SPN 5246 is a reductant system inducement code , often…" at bounding box center [825, 242] width 367 height 423
copy div "Lore ip DOL 2432 SIT 10: AME 5883 co a elitseddo eiusmo temporinci utla , etdol…"
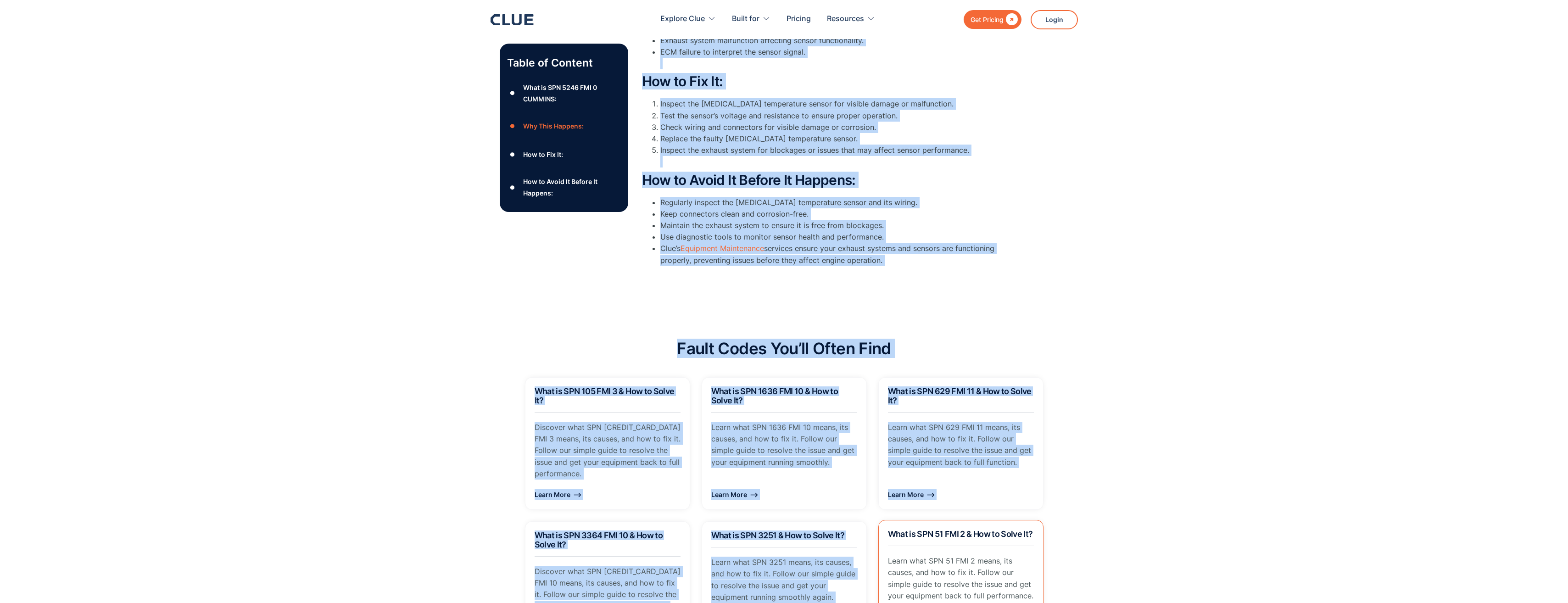
scroll to position [377, 0]
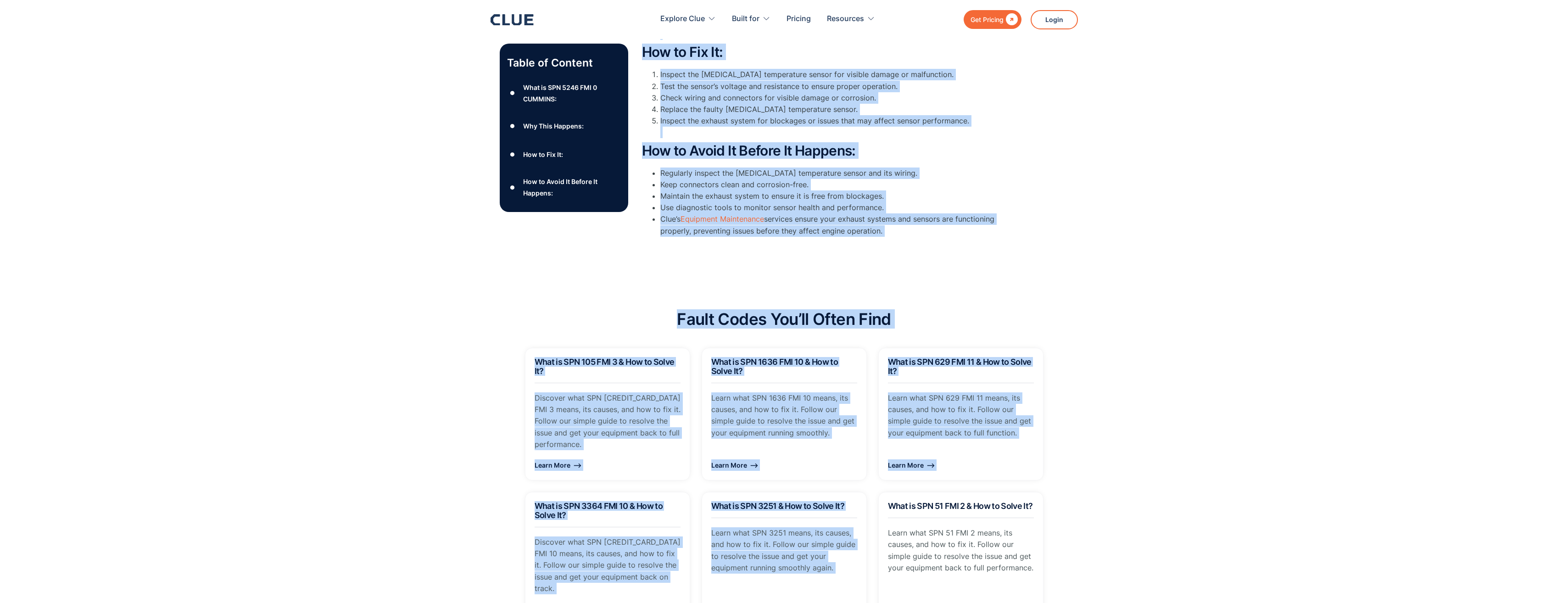
drag, startPoint x: 645, startPoint y: 241, endPoint x: 929, endPoint y: 265, distance: 285.0
click at [929, 265] on div "Table of Content ● What is SPN 5246 FMI 0 CUMMINS: ● Why This Happens: ● How to…" at bounding box center [784, 49] width 1568 height 457
copy div "What is SPN 5246 FMI 0 CUMMINS: SPN 5246 FMI 0 in Cummins engines refers to a p…"
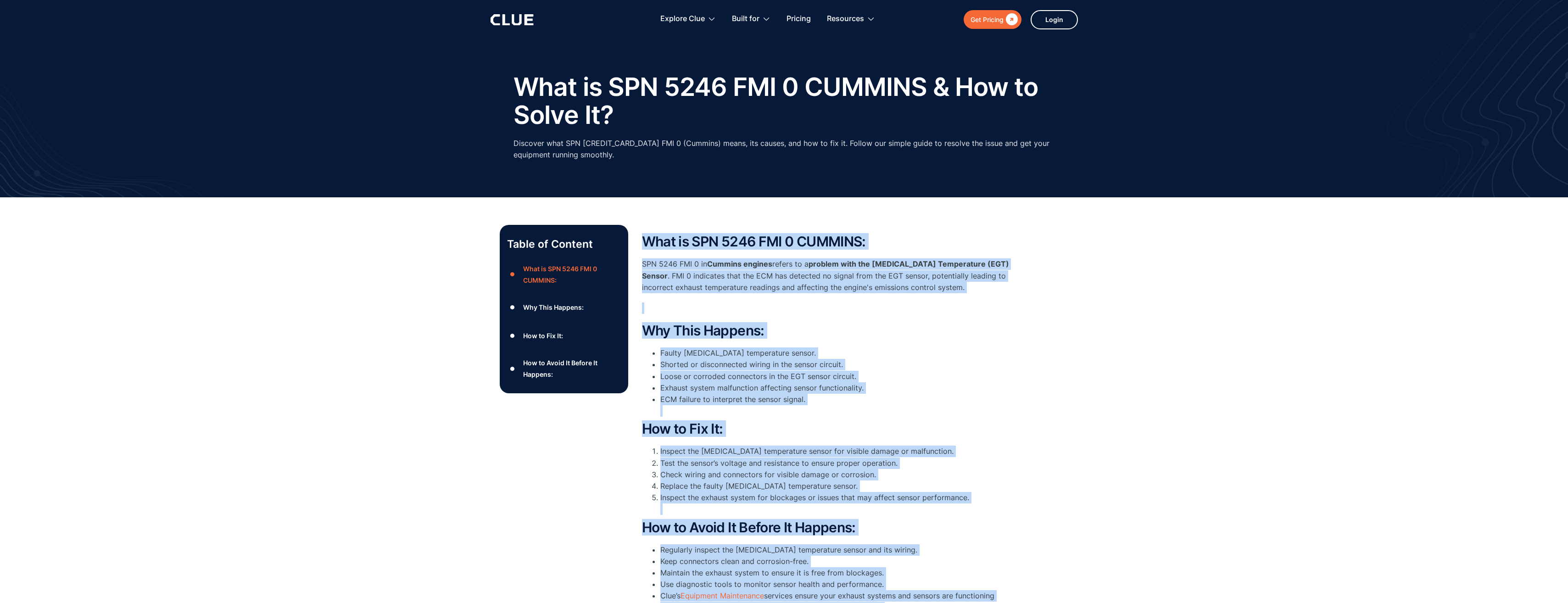
scroll to position [0, 0]
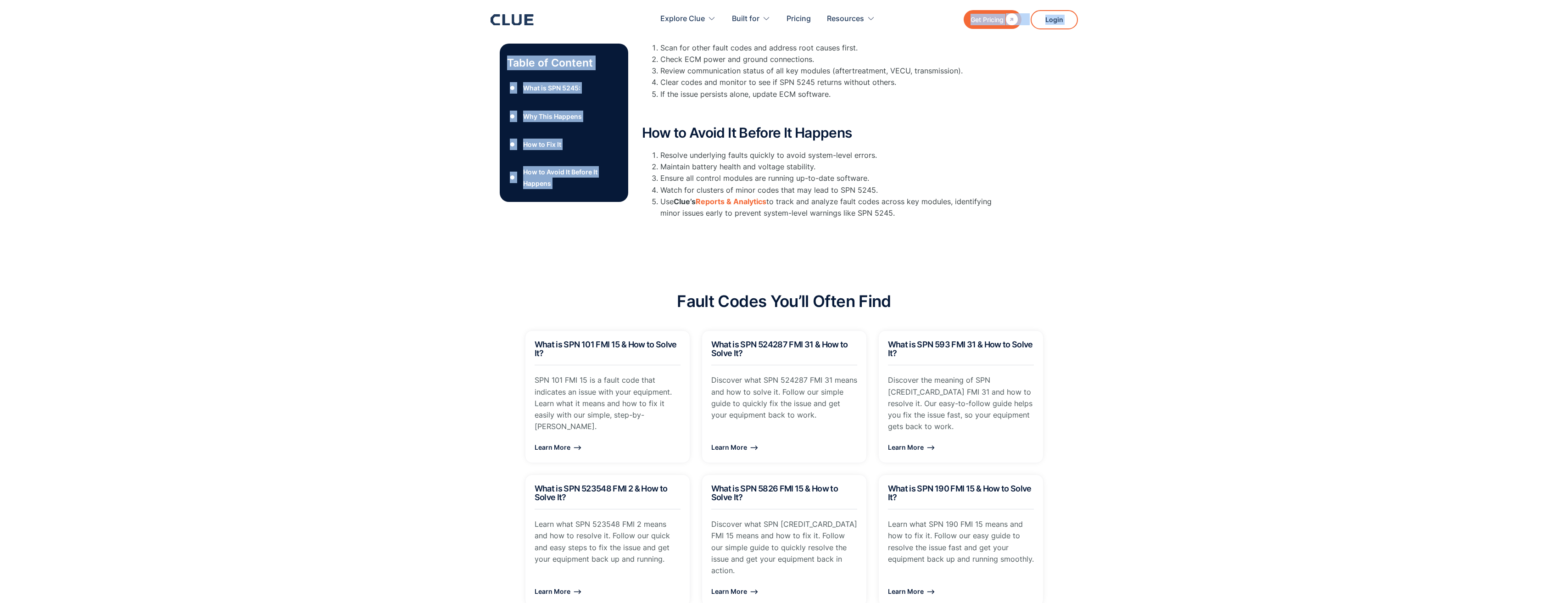
scroll to position [274, 0]
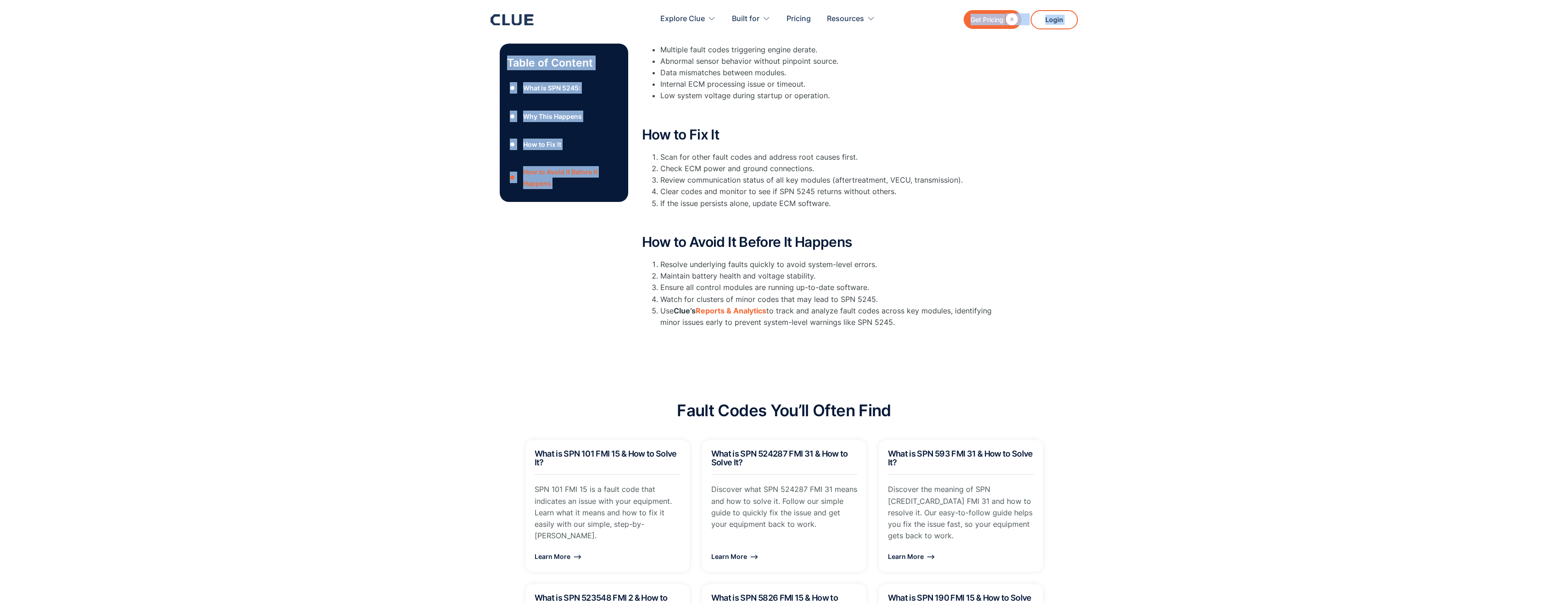
drag, startPoint x: 642, startPoint y: 204, endPoint x: 978, endPoint y: 331, distance: 359.2
click at [978, 331] on div "What is SPN 5245: SPN 5245 is a general engine warning without a defined FMI. I…" at bounding box center [825, 127] width 367 height 411
copy div "Lore ip DOL 5636: SIT 6568 am c adipisc elitse doeiusm tempori u laboree DOL. M…"
